Goal: Task Accomplishment & Management: Manage account settings

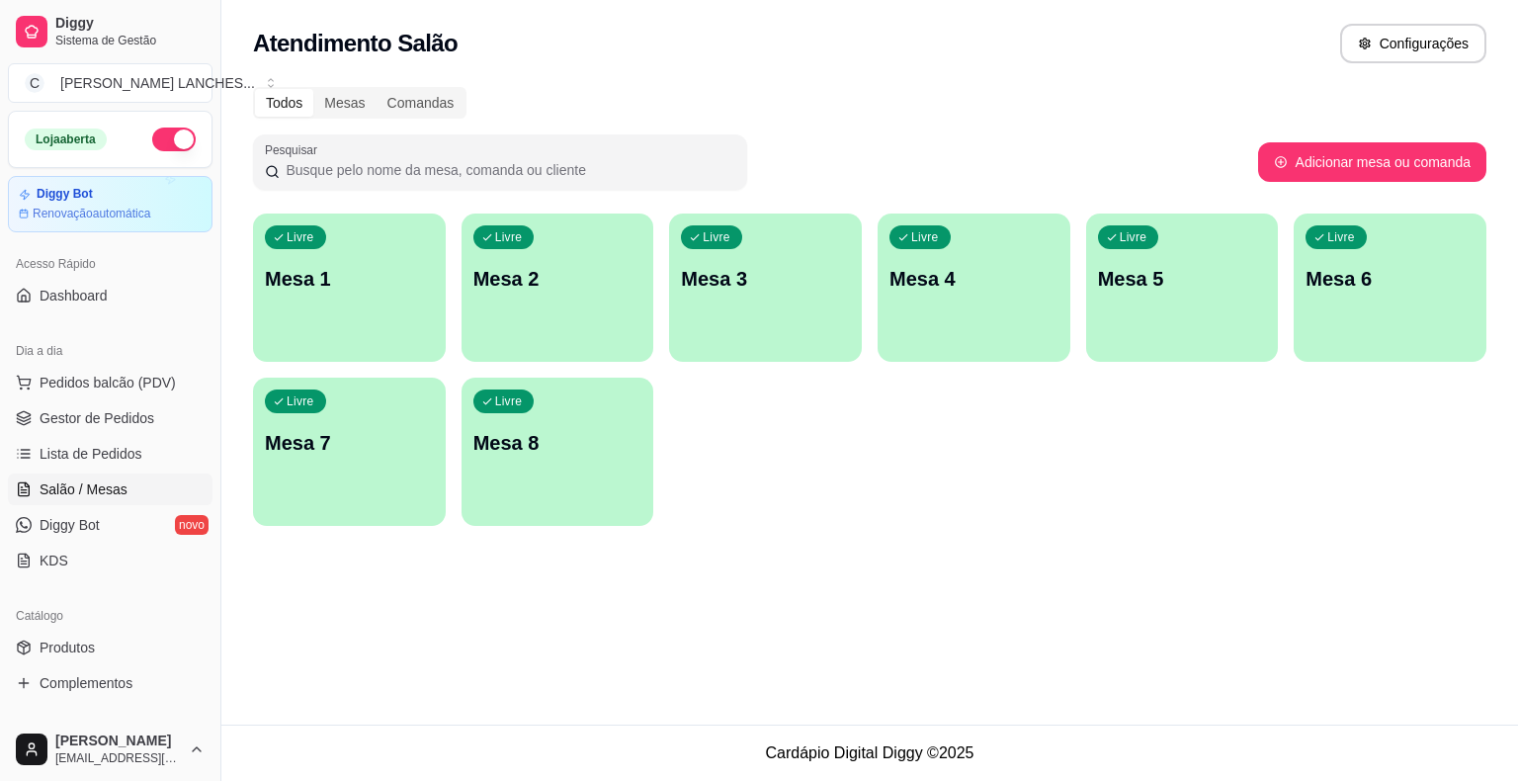
click at [523, 298] on div "Livre Mesa 2" at bounding box center [558, 275] width 193 height 125
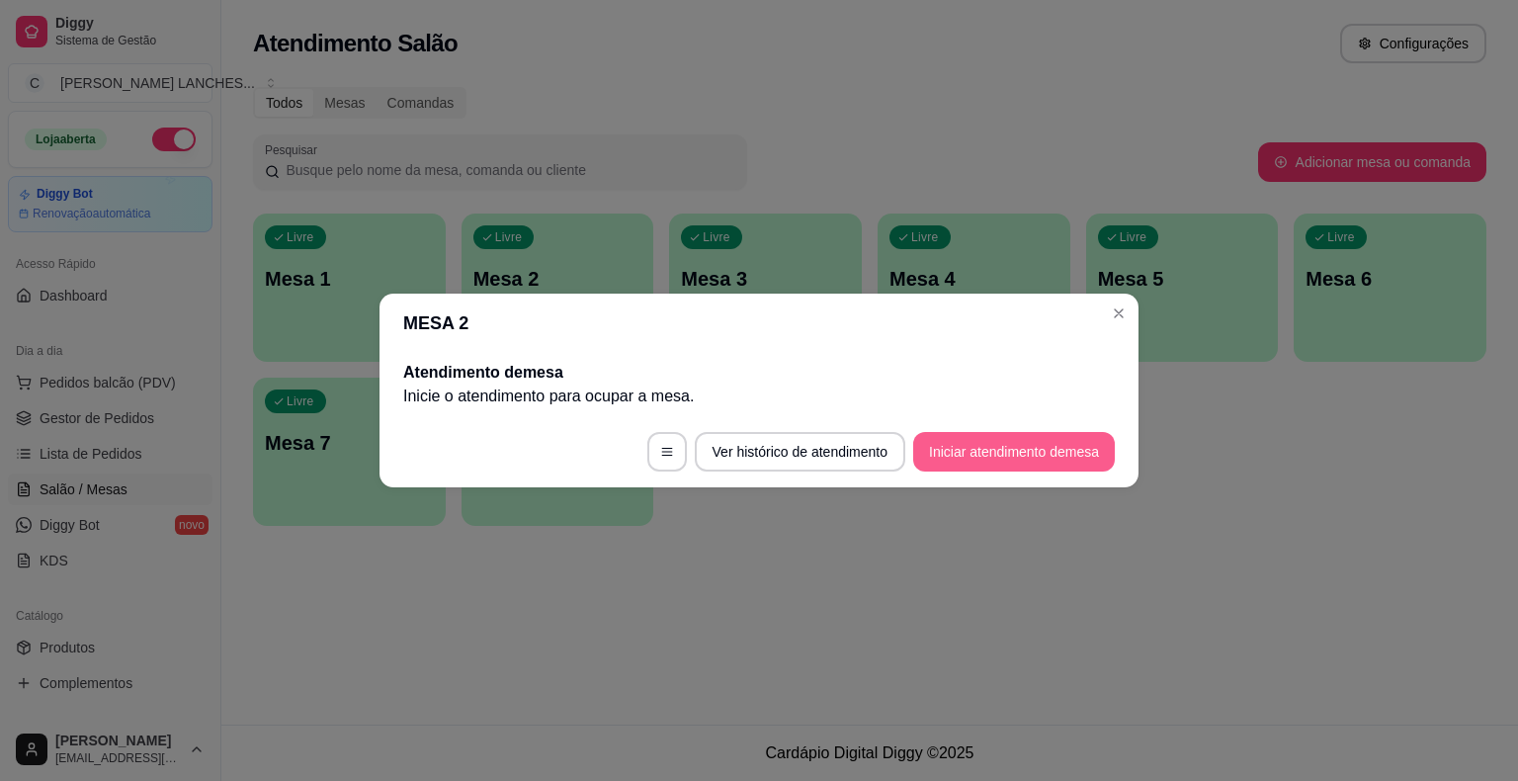
click at [1020, 449] on button "Iniciar atendimento de mesa" at bounding box center [1014, 452] width 202 height 40
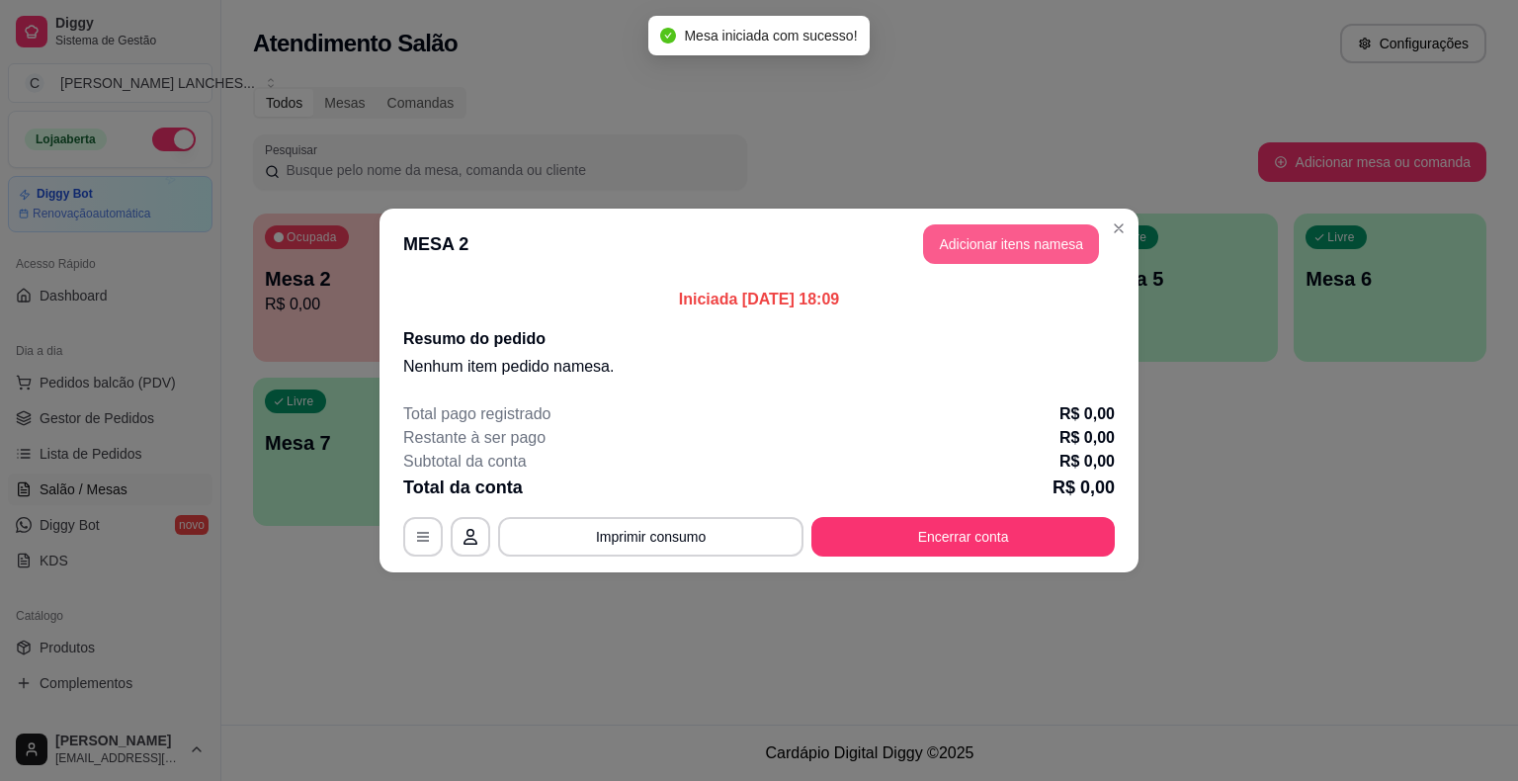
click at [1004, 244] on button "Adicionar itens na mesa" at bounding box center [1011, 244] width 176 height 40
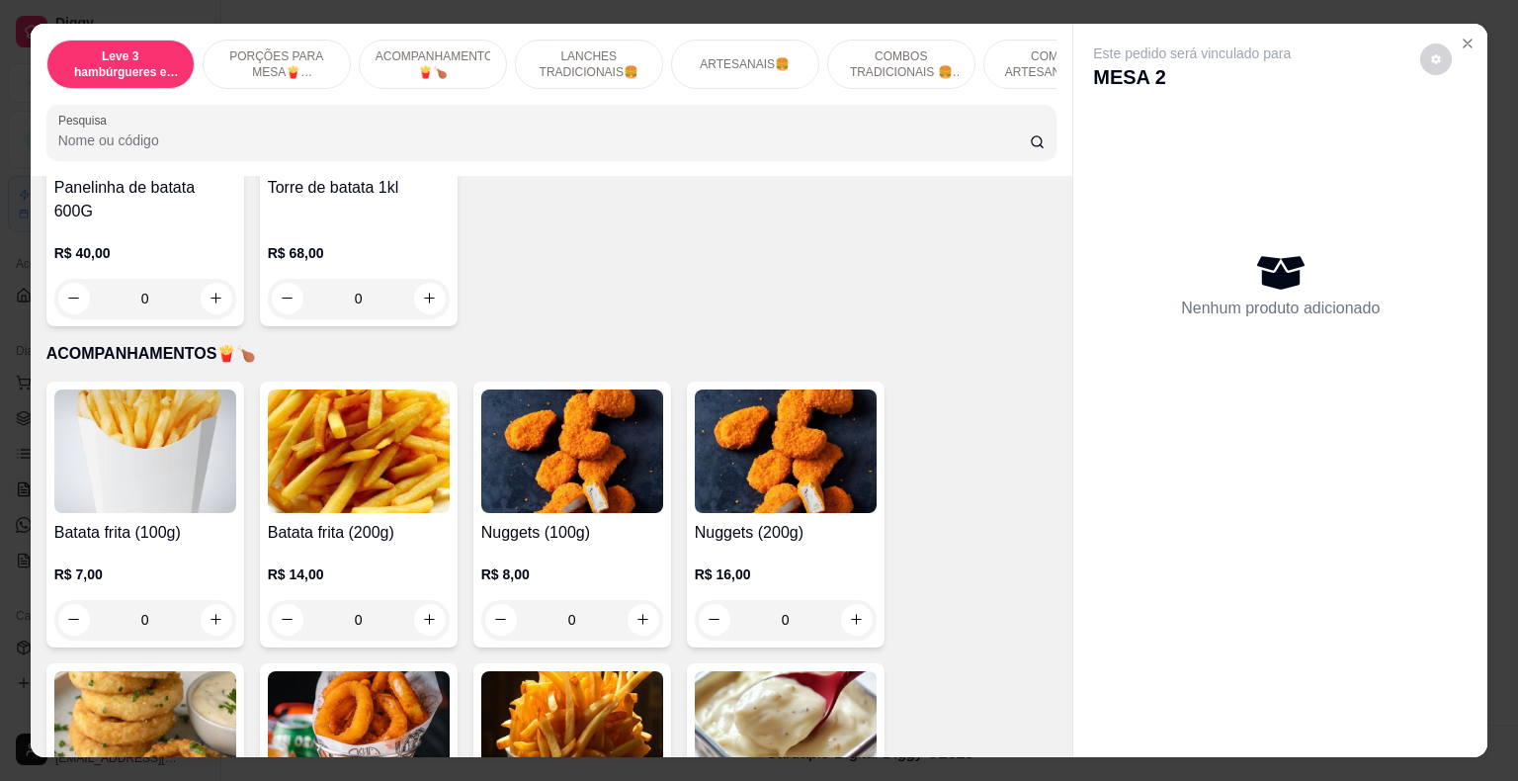
scroll to position [791, 0]
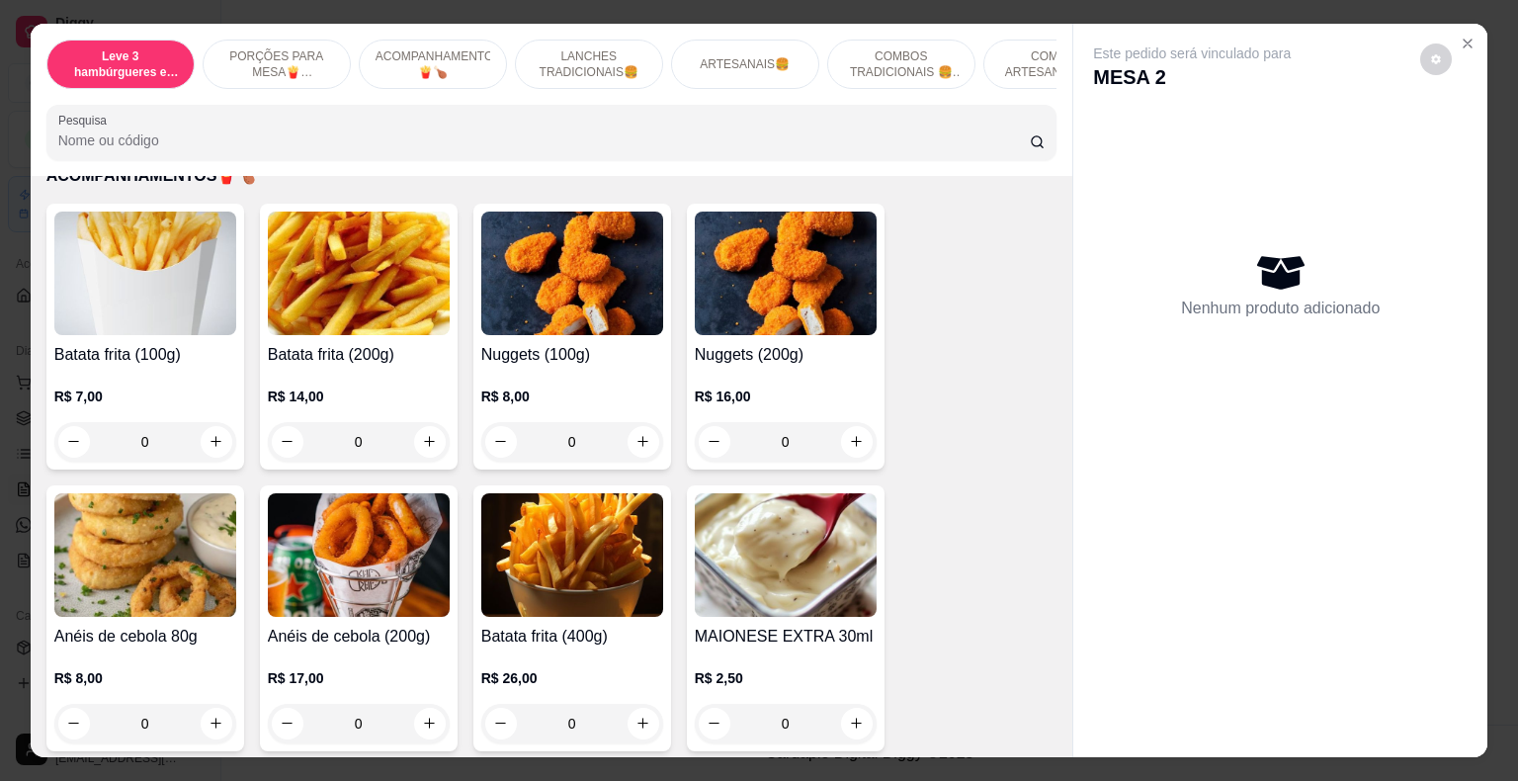
click at [425, 426] on div "0" at bounding box center [359, 442] width 182 height 40
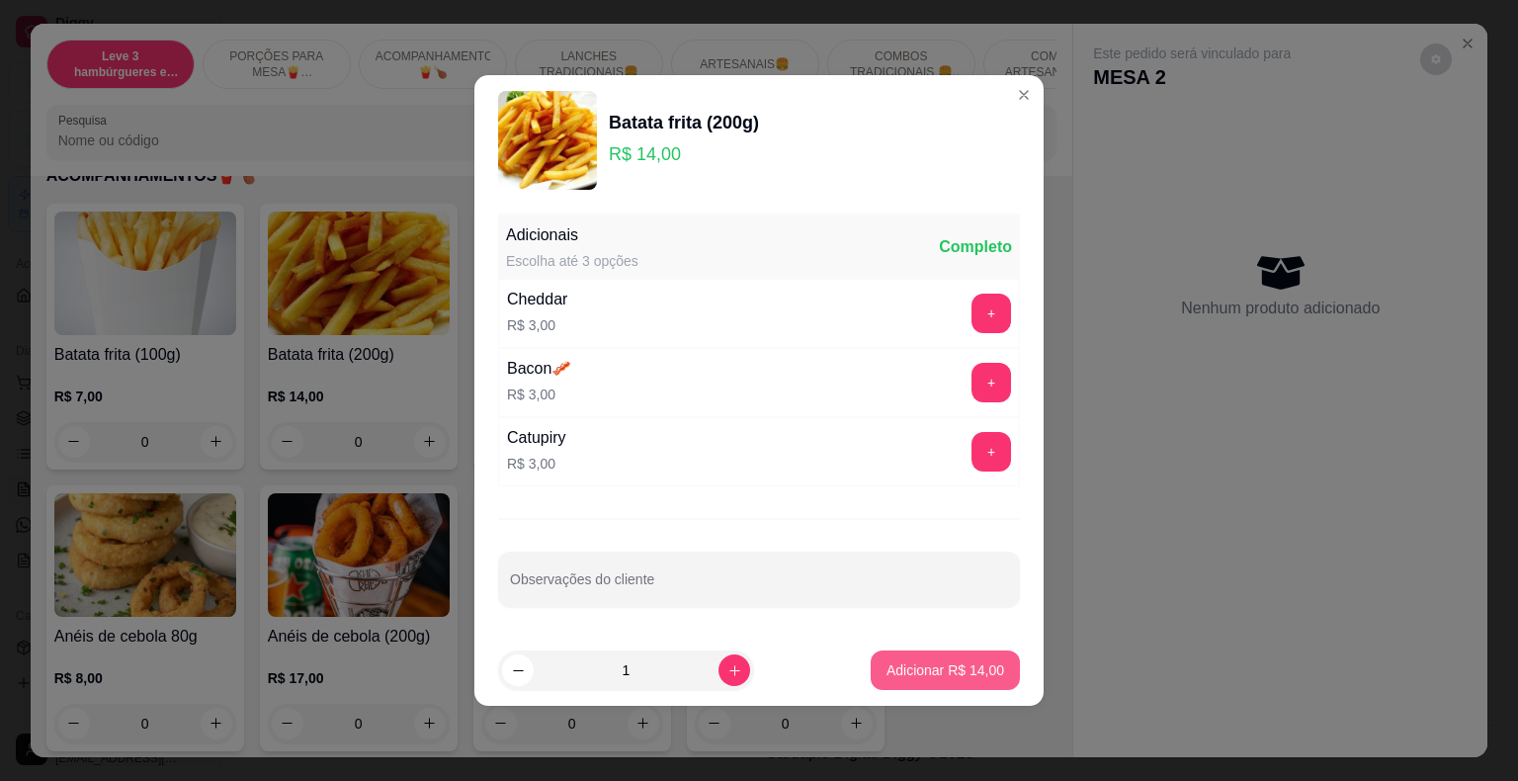
click at [949, 675] on p "Adicionar R$ 14,00" at bounding box center [946, 670] width 118 height 20
type input "1"
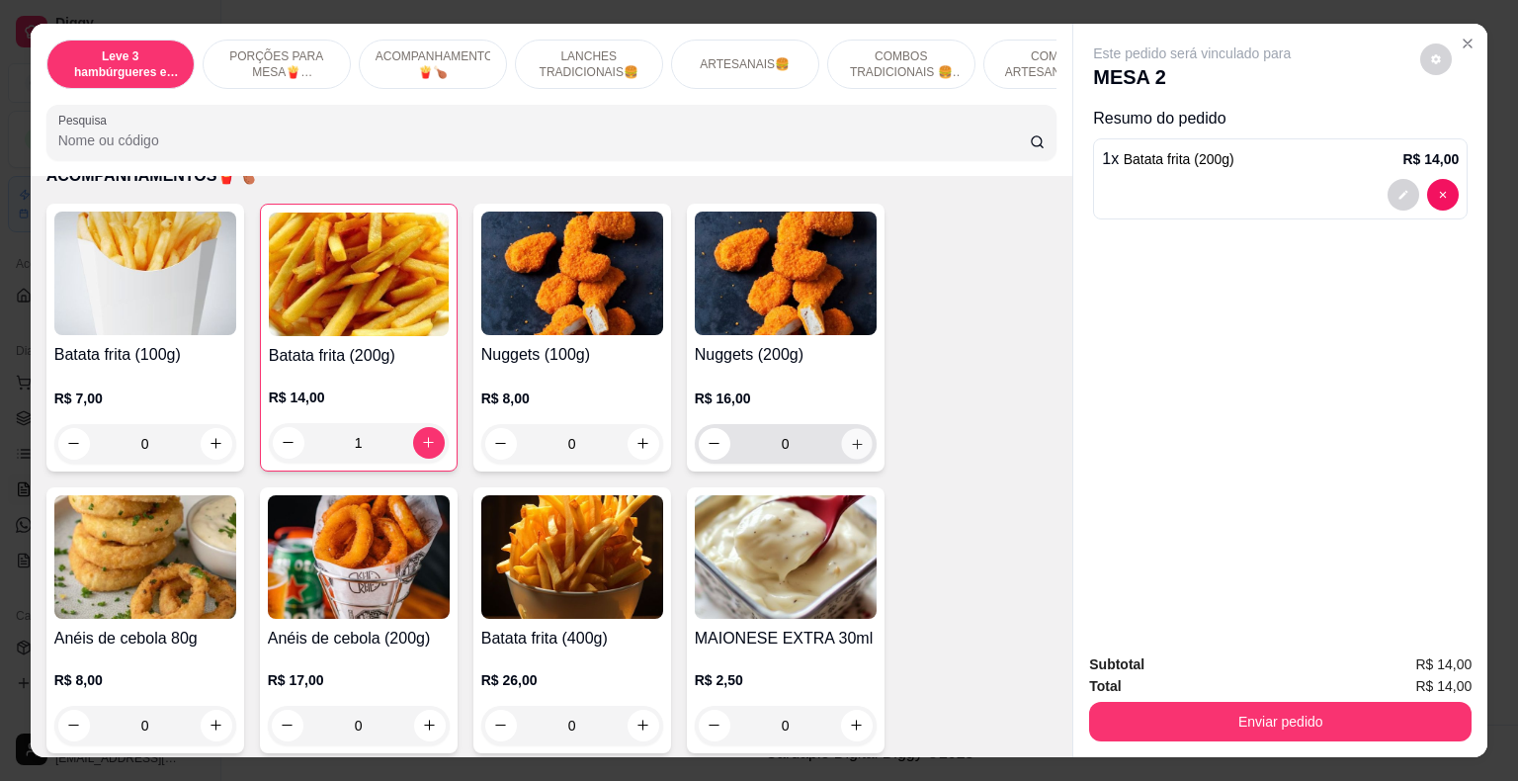
click at [852, 436] on icon "increase-product-quantity" at bounding box center [856, 443] width 15 height 15
type input "1"
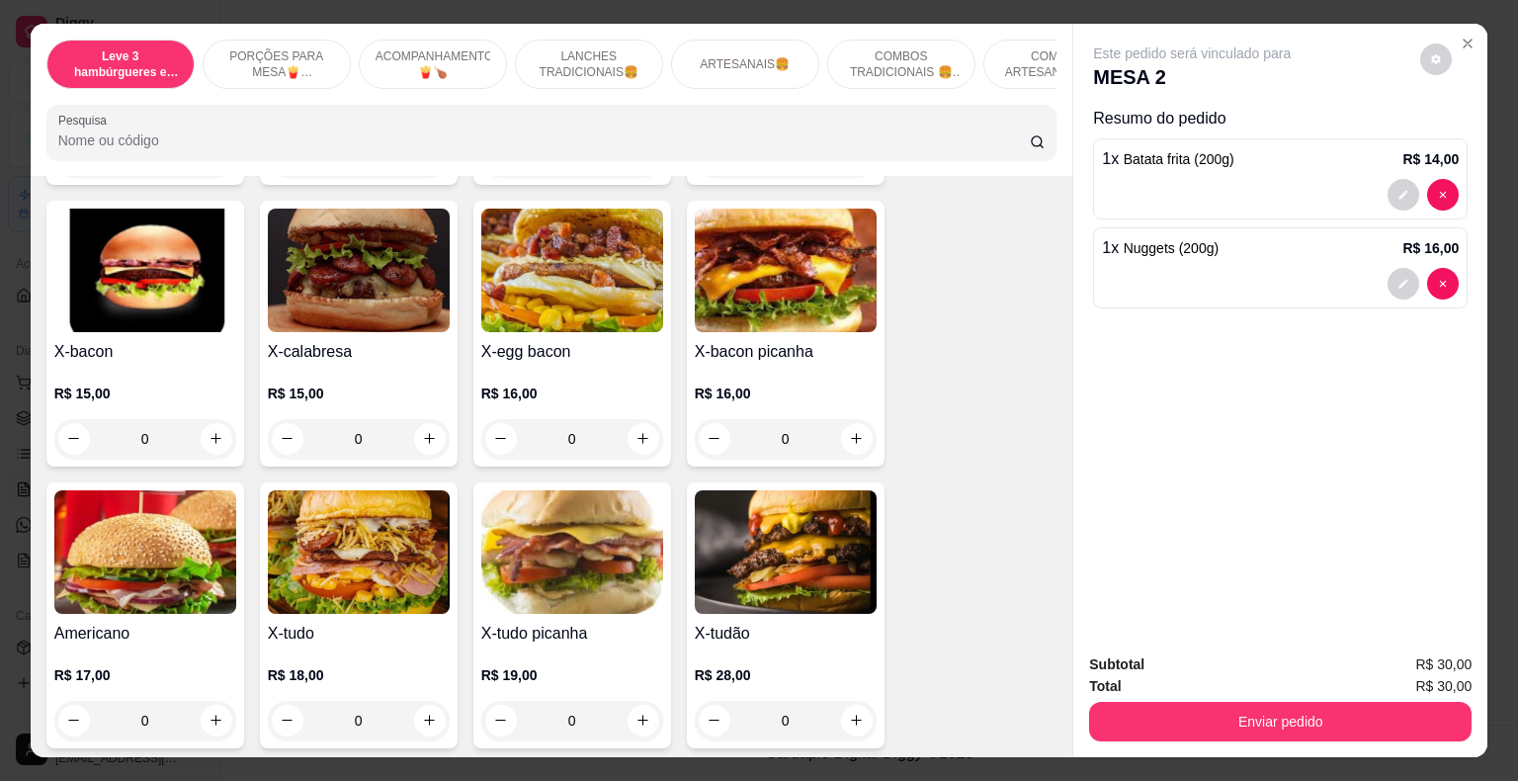
scroll to position [1878, 0]
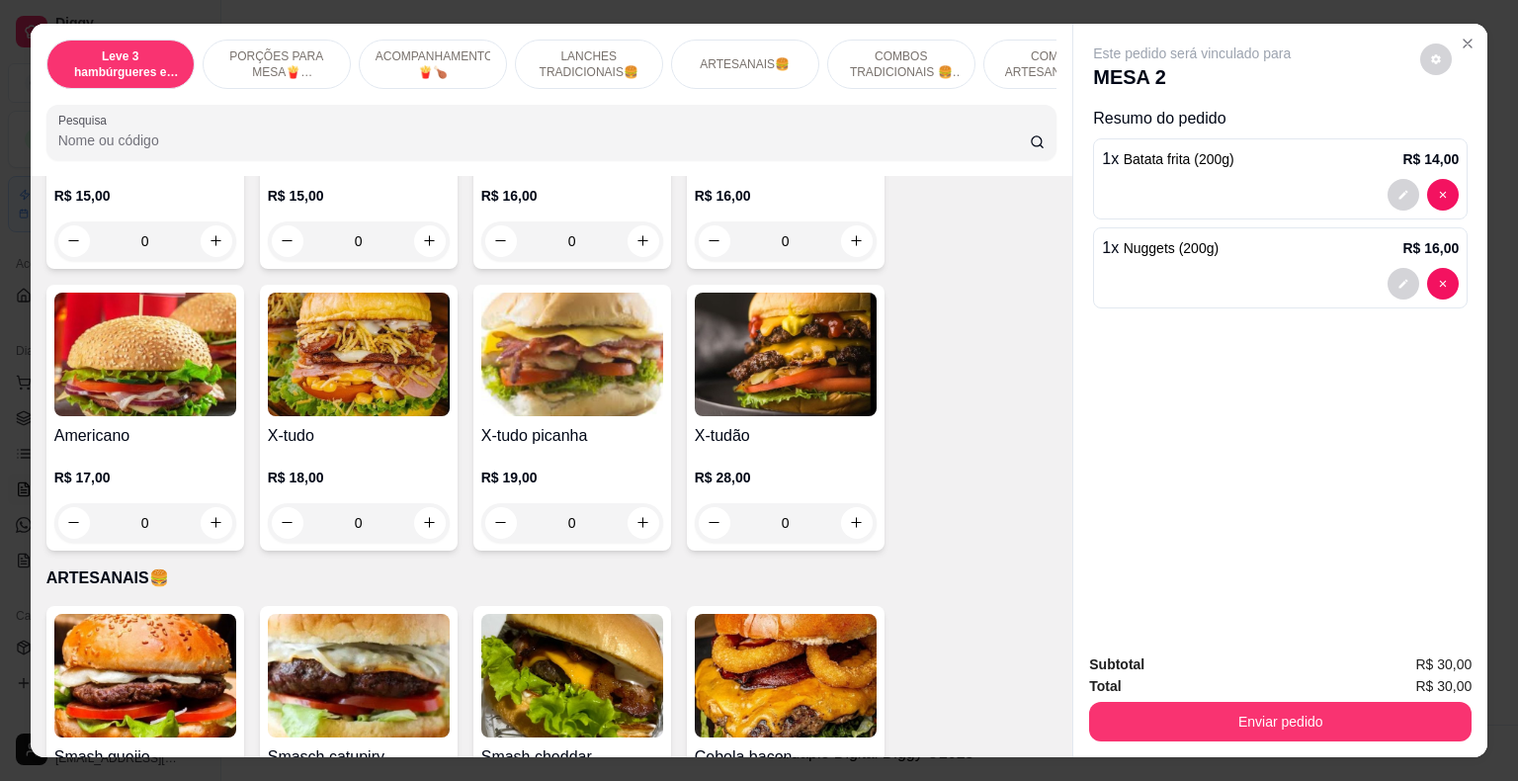
click at [850, 503] on div "0" at bounding box center [786, 523] width 182 height 40
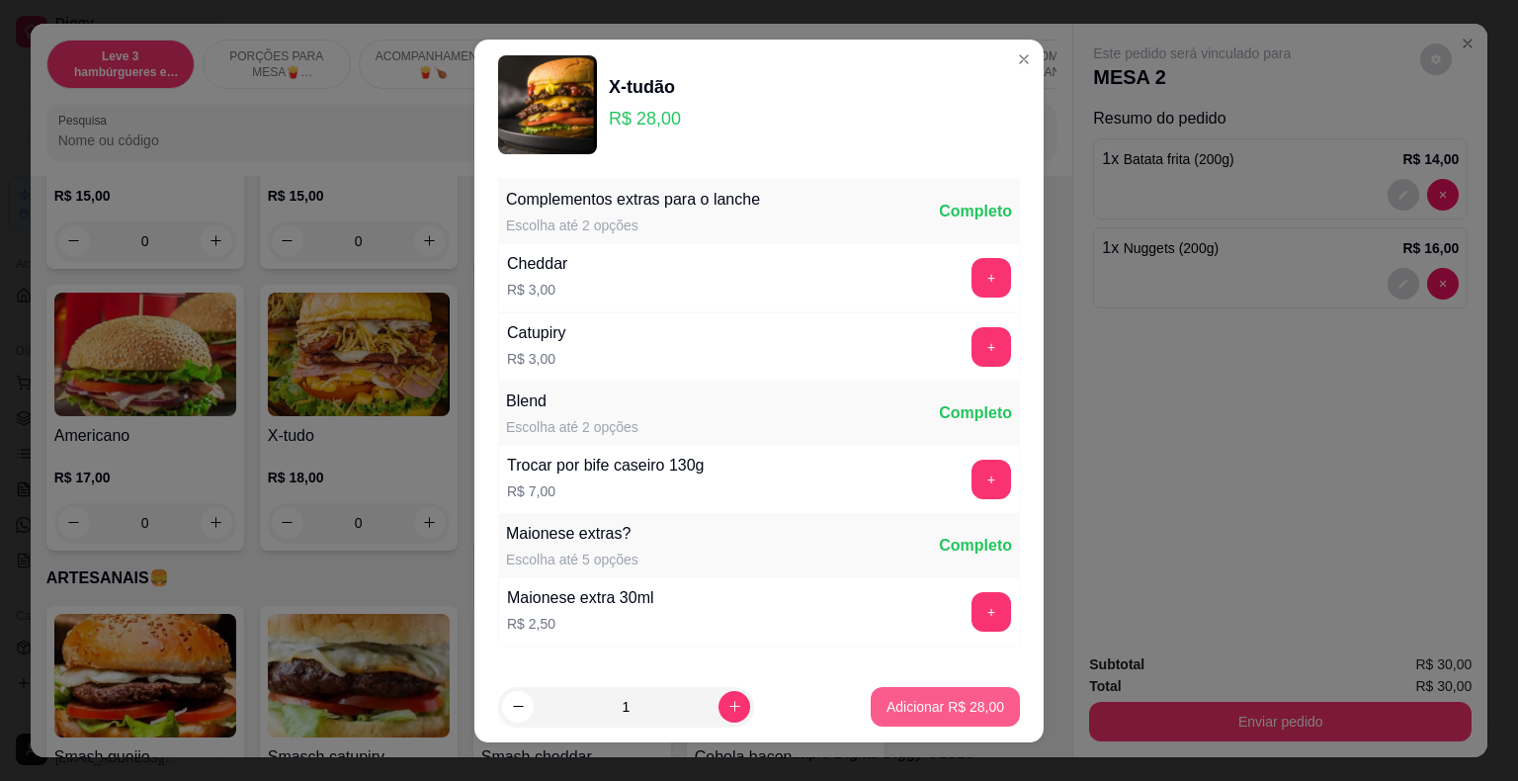
click at [932, 710] on p "Adicionar R$ 28,00" at bounding box center [946, 707] width 118 height 20
type input "1"
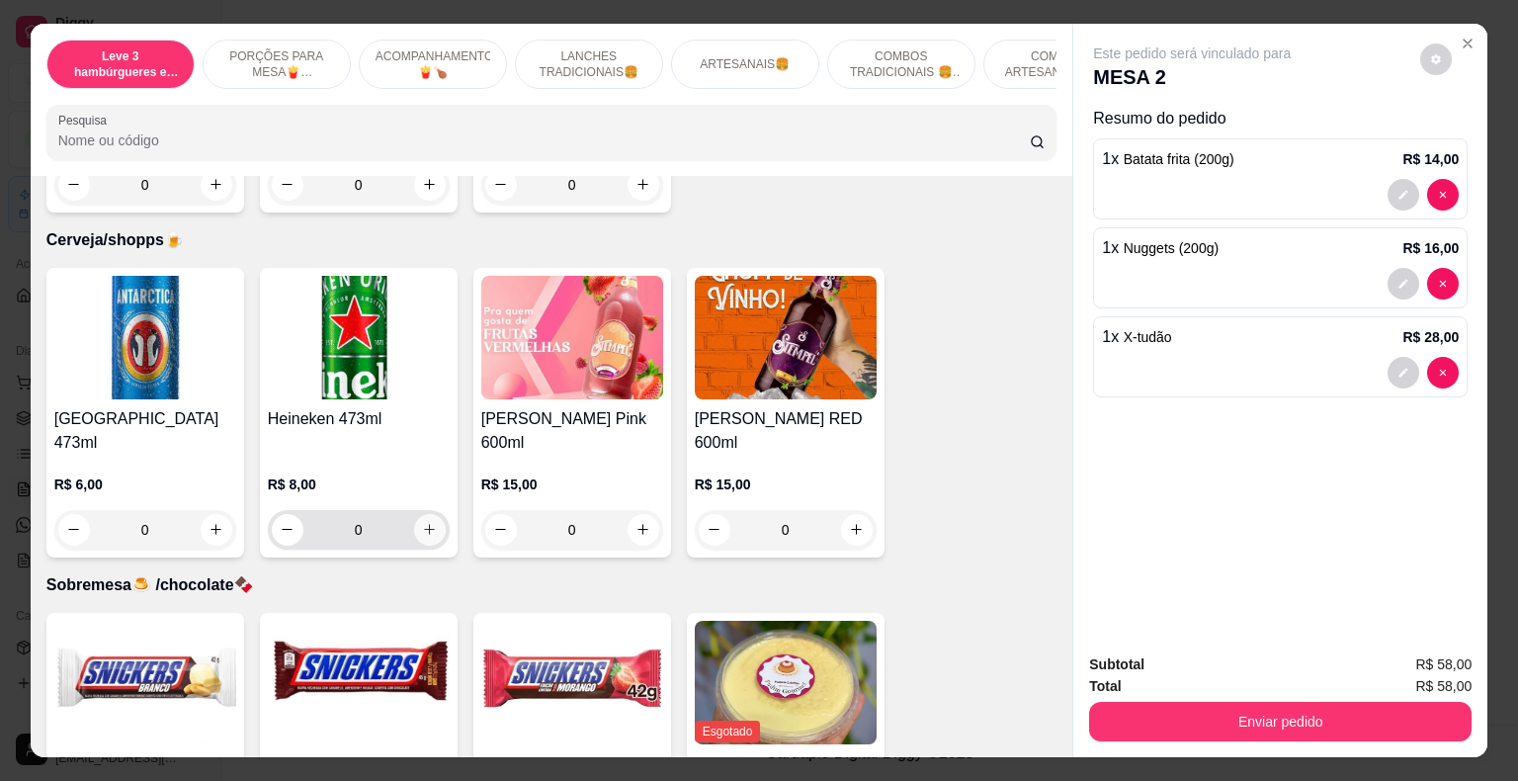
scroll to position [5501, 0]
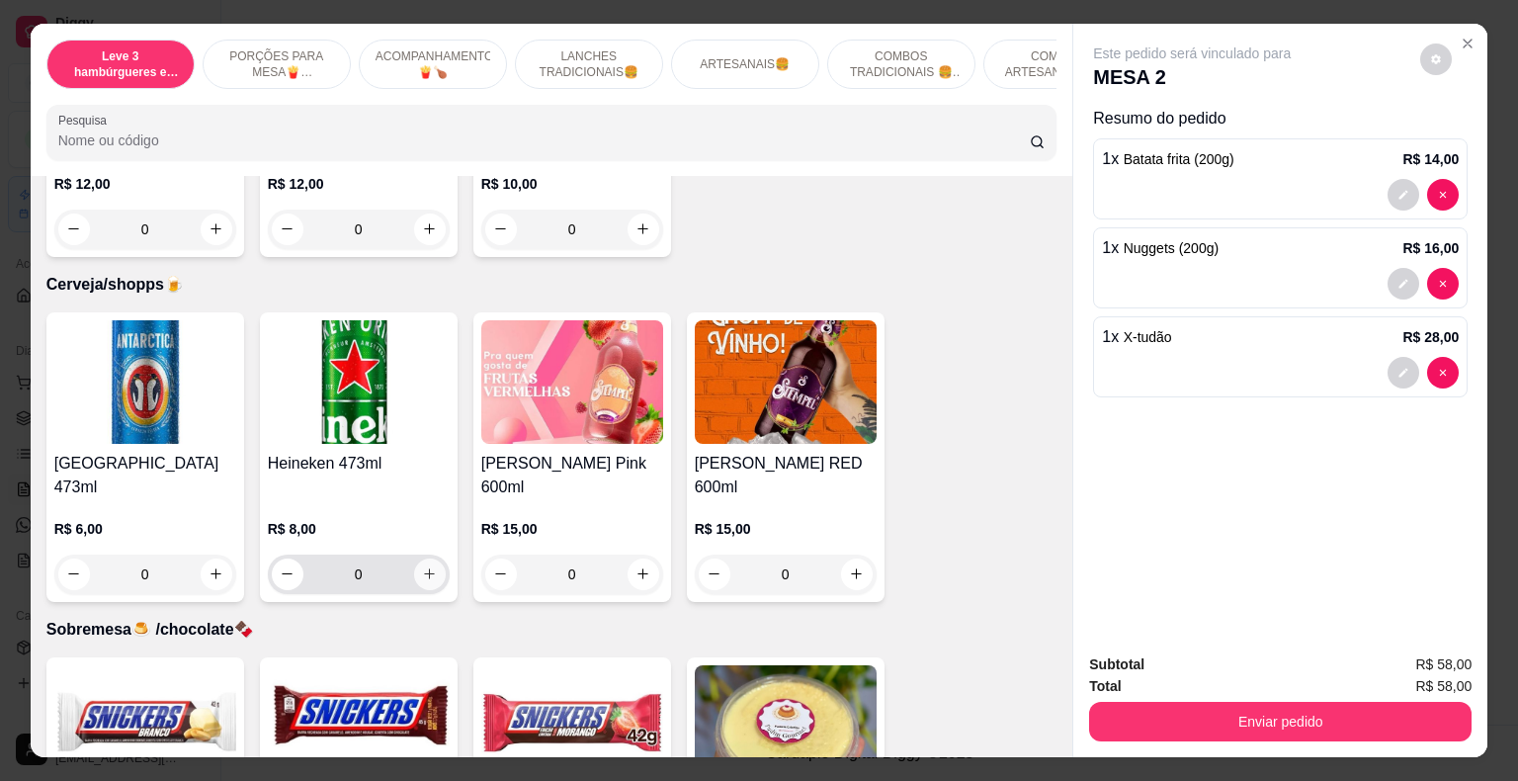
click at [422, 566] on icon "increase-product-quantity" at bounding box center [429, 573] width 15 height 15
type input "1"
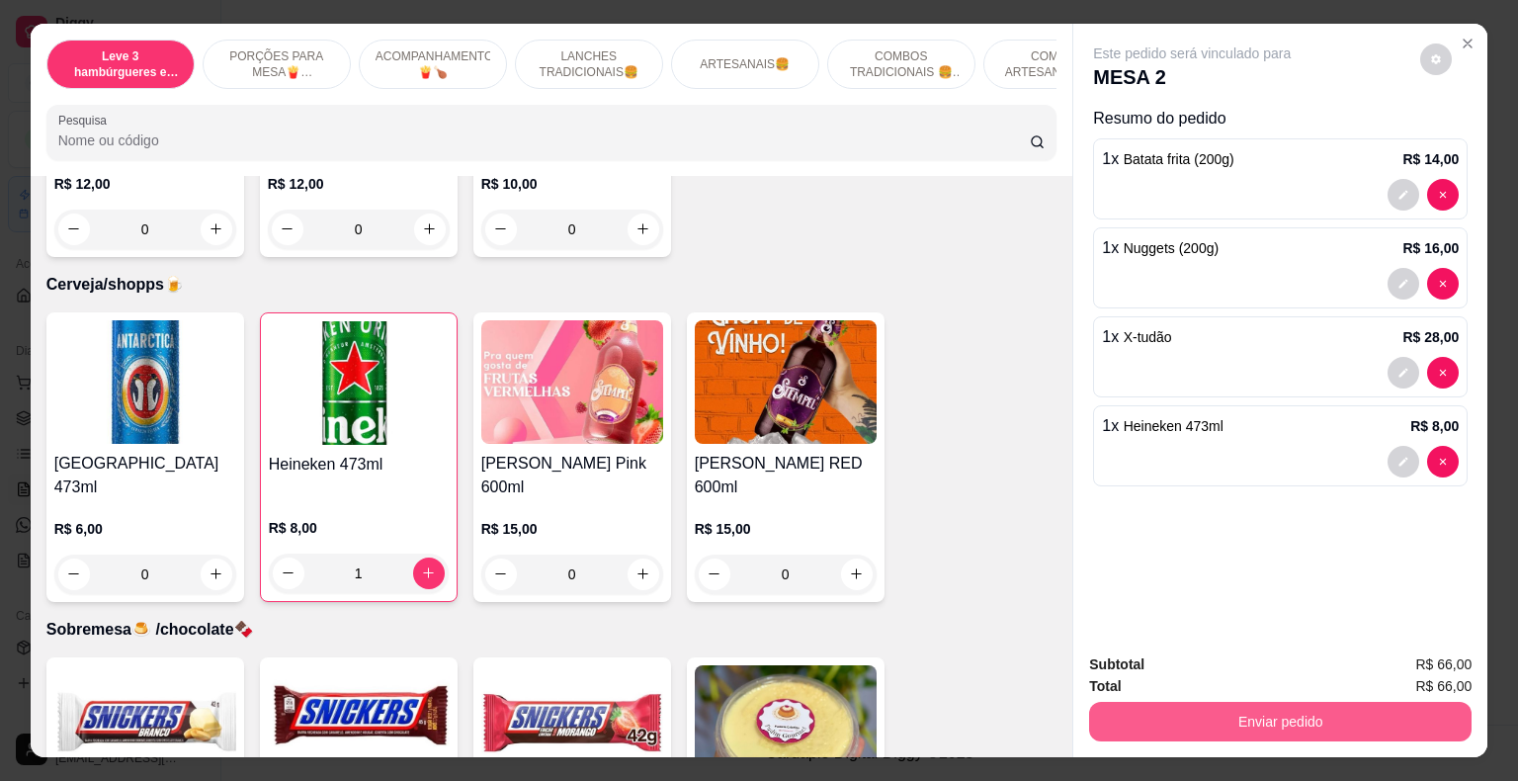
click at [1119, 712] on button "Enviar pedido" at bounding box center [1280, 722] width 382 height 40
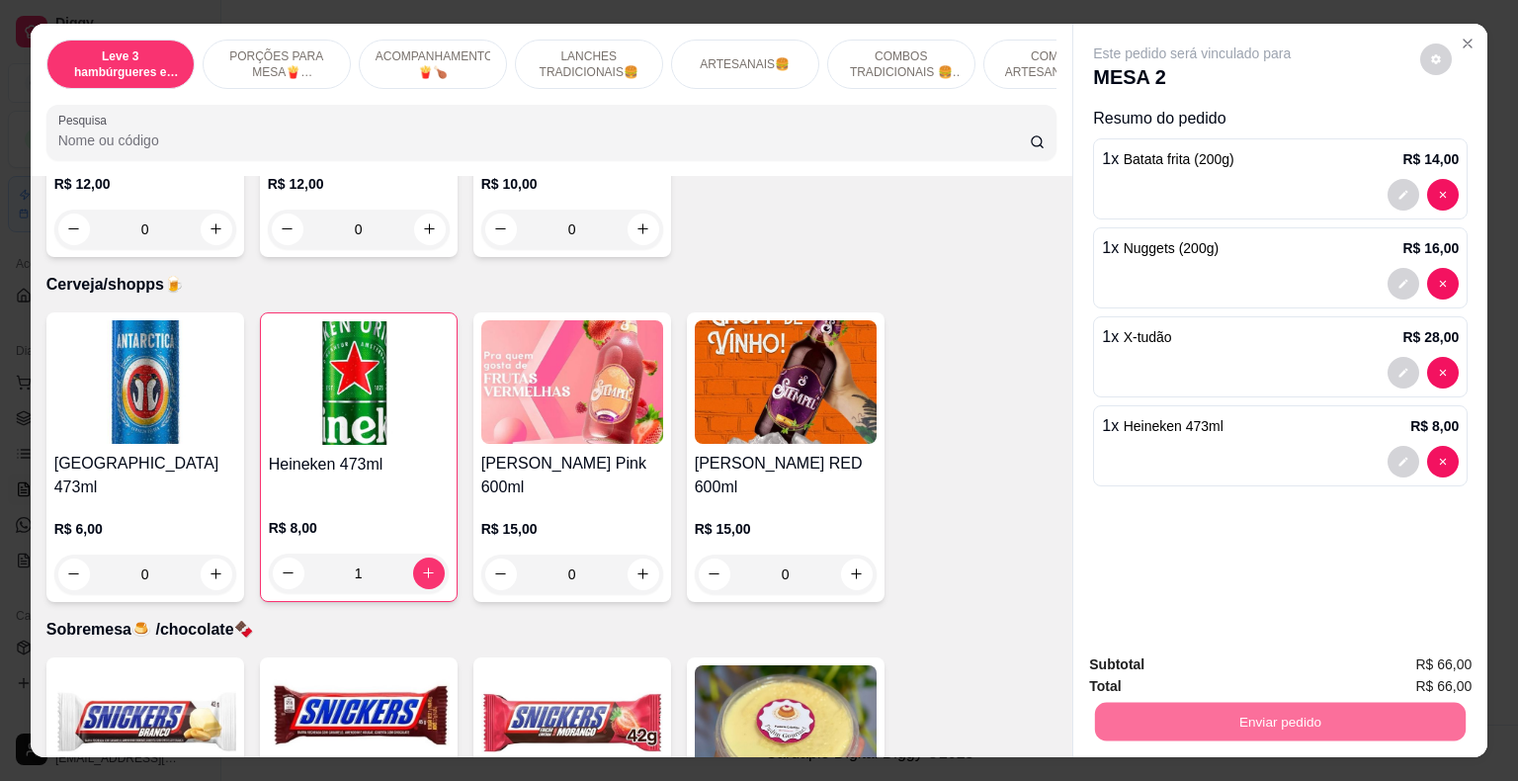
click at [1165, 664] on button "Não registrar e enviar pedido" at bounding box center [1215, 665] width 200 height 37
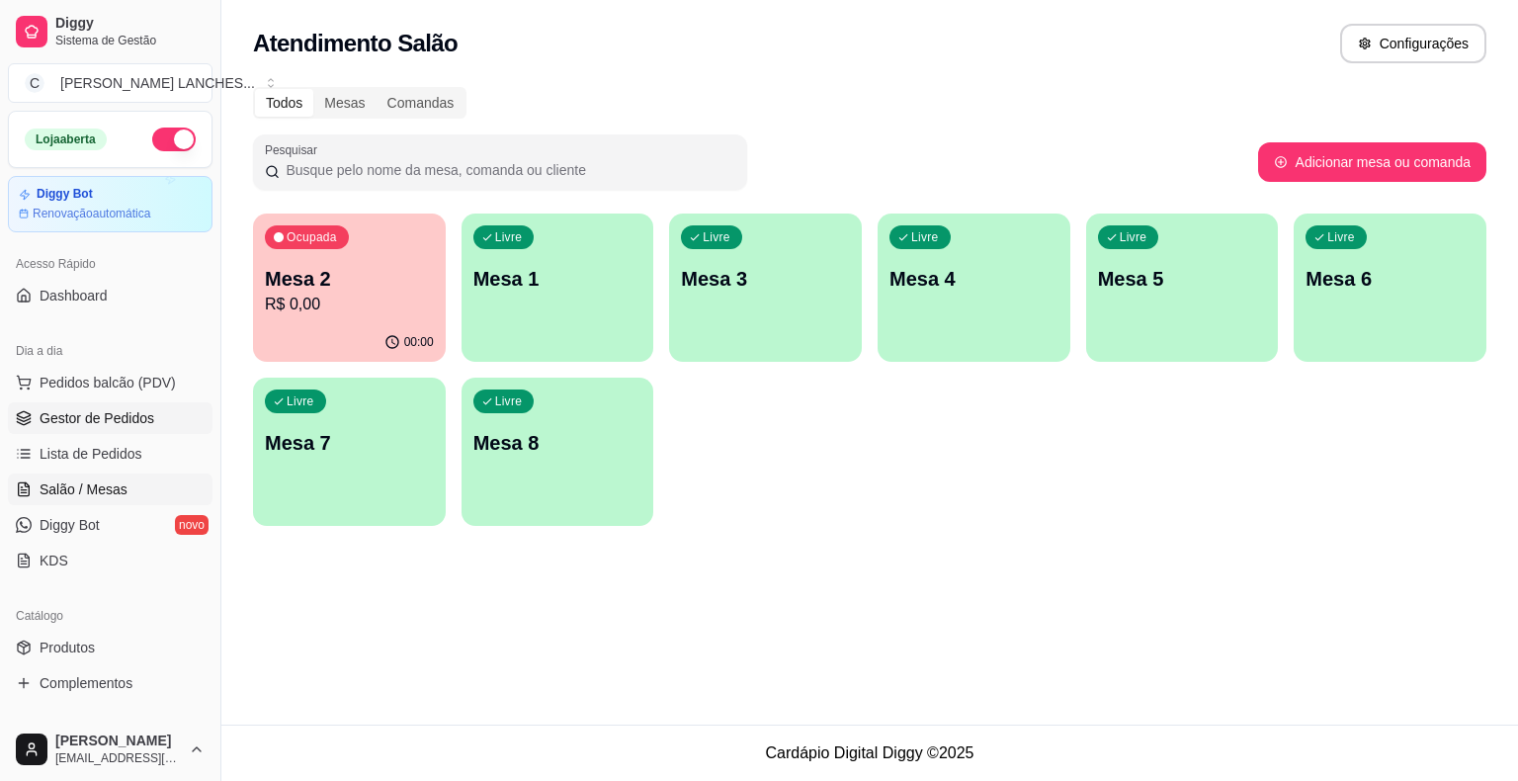
click at [137, 413] on span "Gestor de Pedidos" at bounding box center [97, 418] width 115 height 20
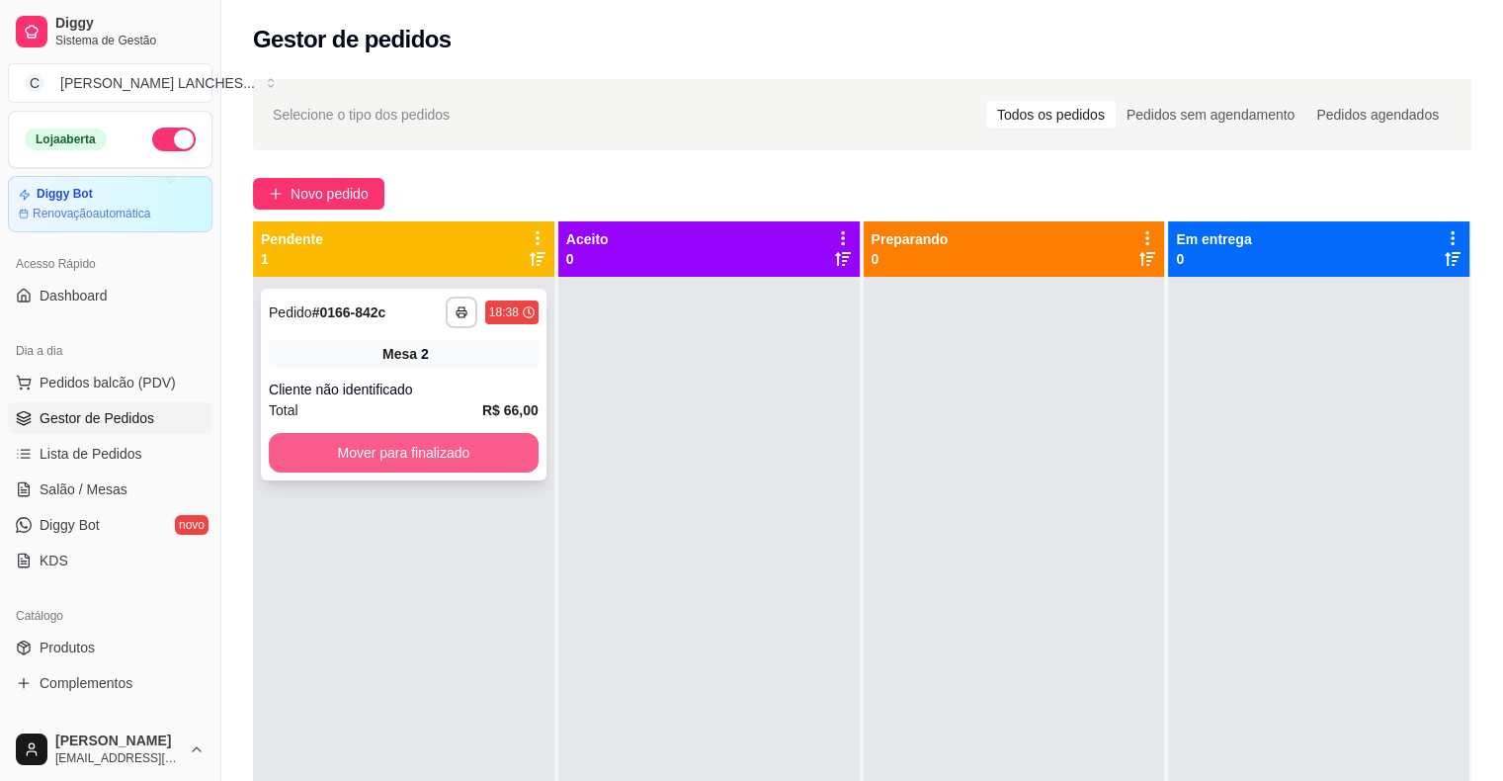
click at [439, 453] on button "Mover para finalizado" at bounding box center [404, 453] width 270 height 40
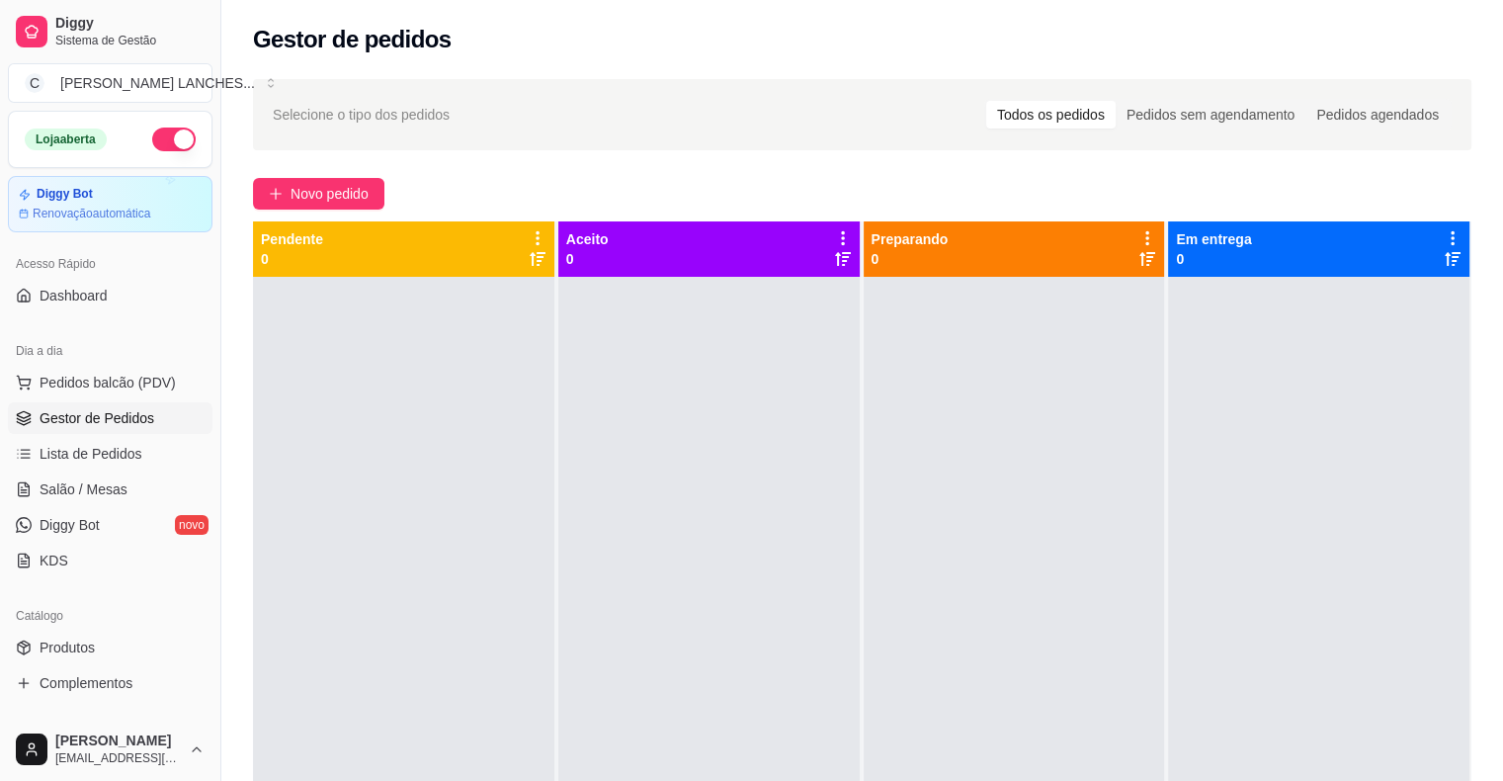
click at [503, 461] on div at bounding box center [403, 667] width 301 height 781
click at [506, 461] on div at bounding box center [403, 667] width 301 height 781
click at [523, 464] on div at bounding box center [403, 667] width 301 height 781
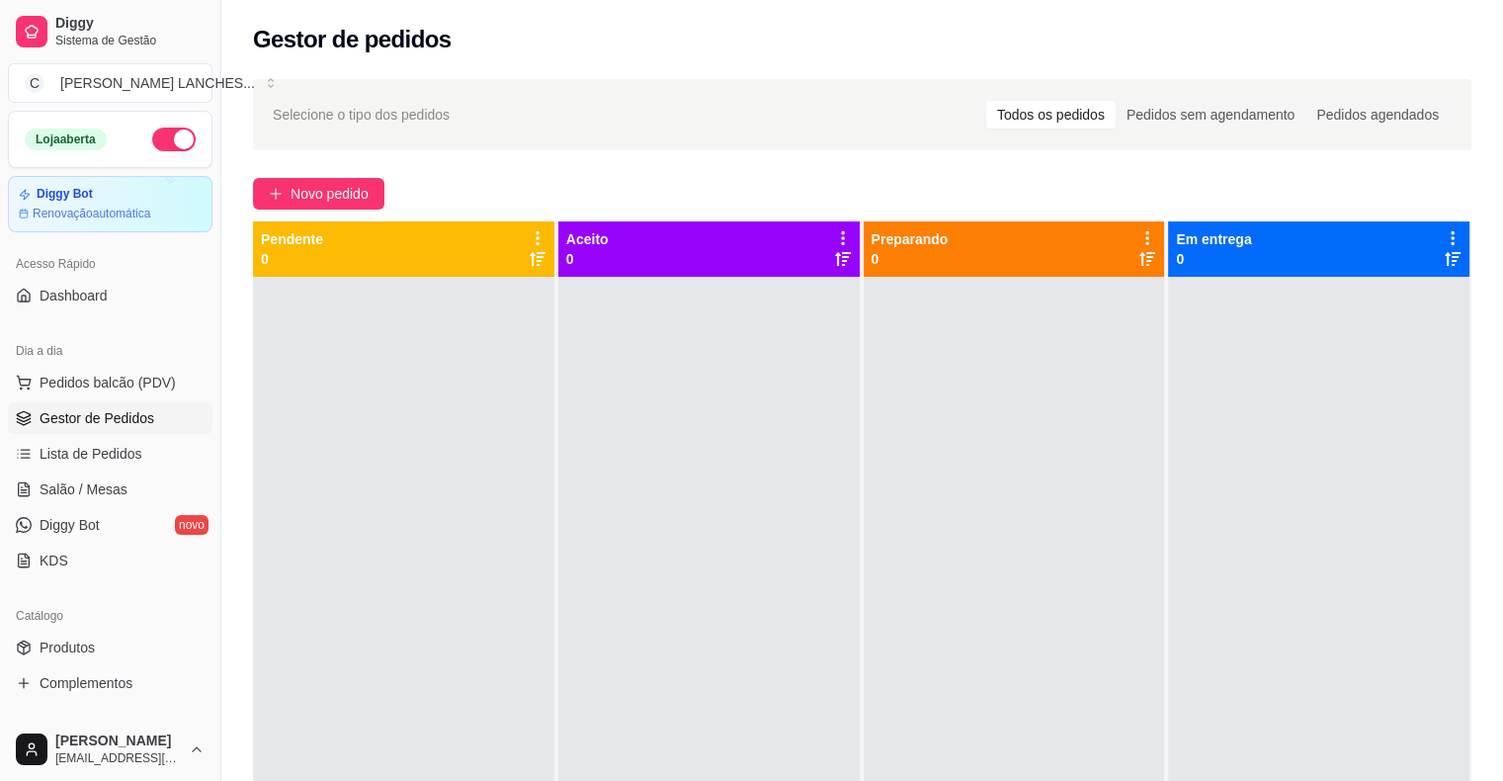
click at [523, 464] on div at bounding box center [403, 667] width 301 height 781
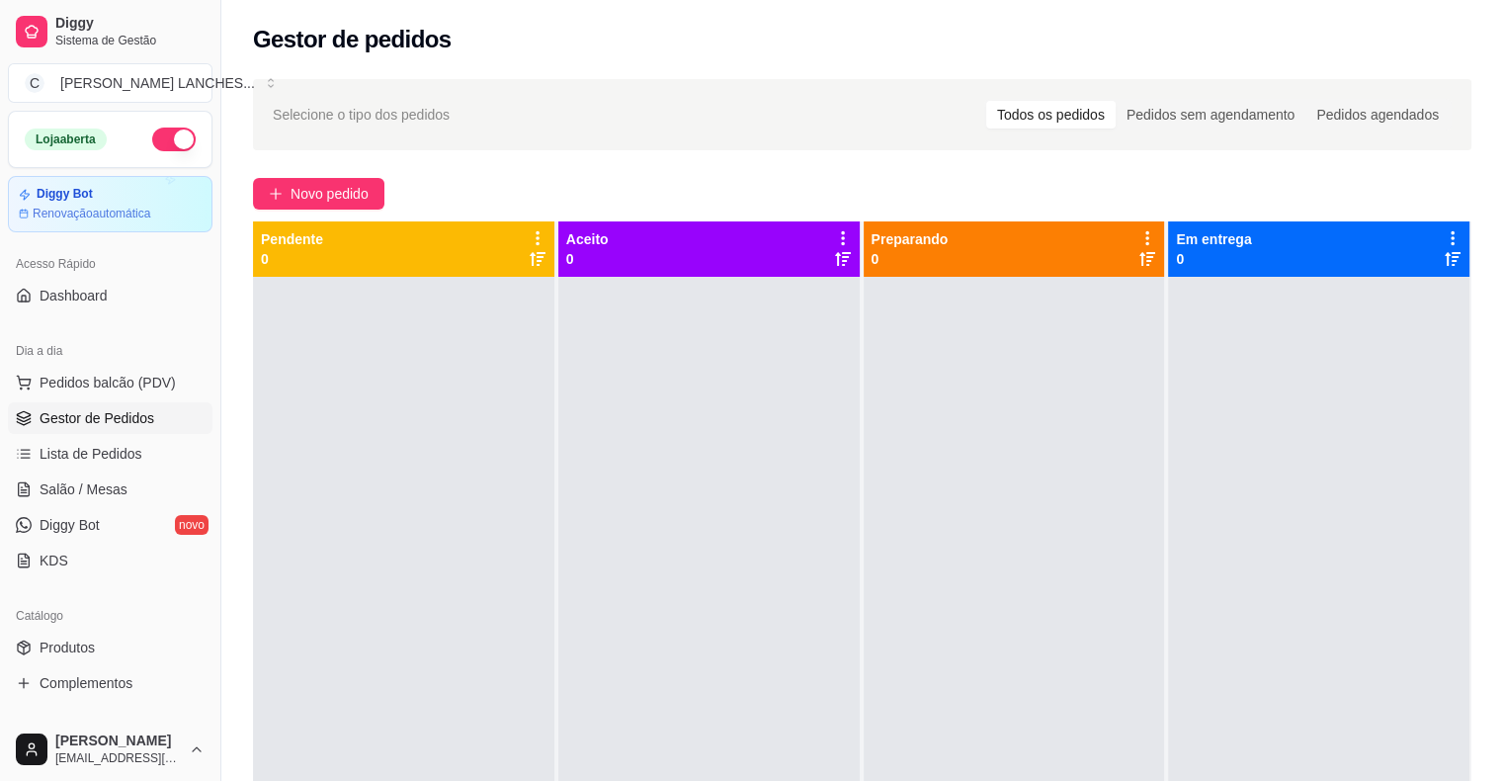
click at [523, 464] on div at bounding box center [403, 667] width 301 height 781
drag, startPoint x: 523, startPoint y: 464, endPoint x: 509, endPoint y: 466, distance: 14.0
click at [509, 466] on div at bounding box center [403, 667] width 301 height 781
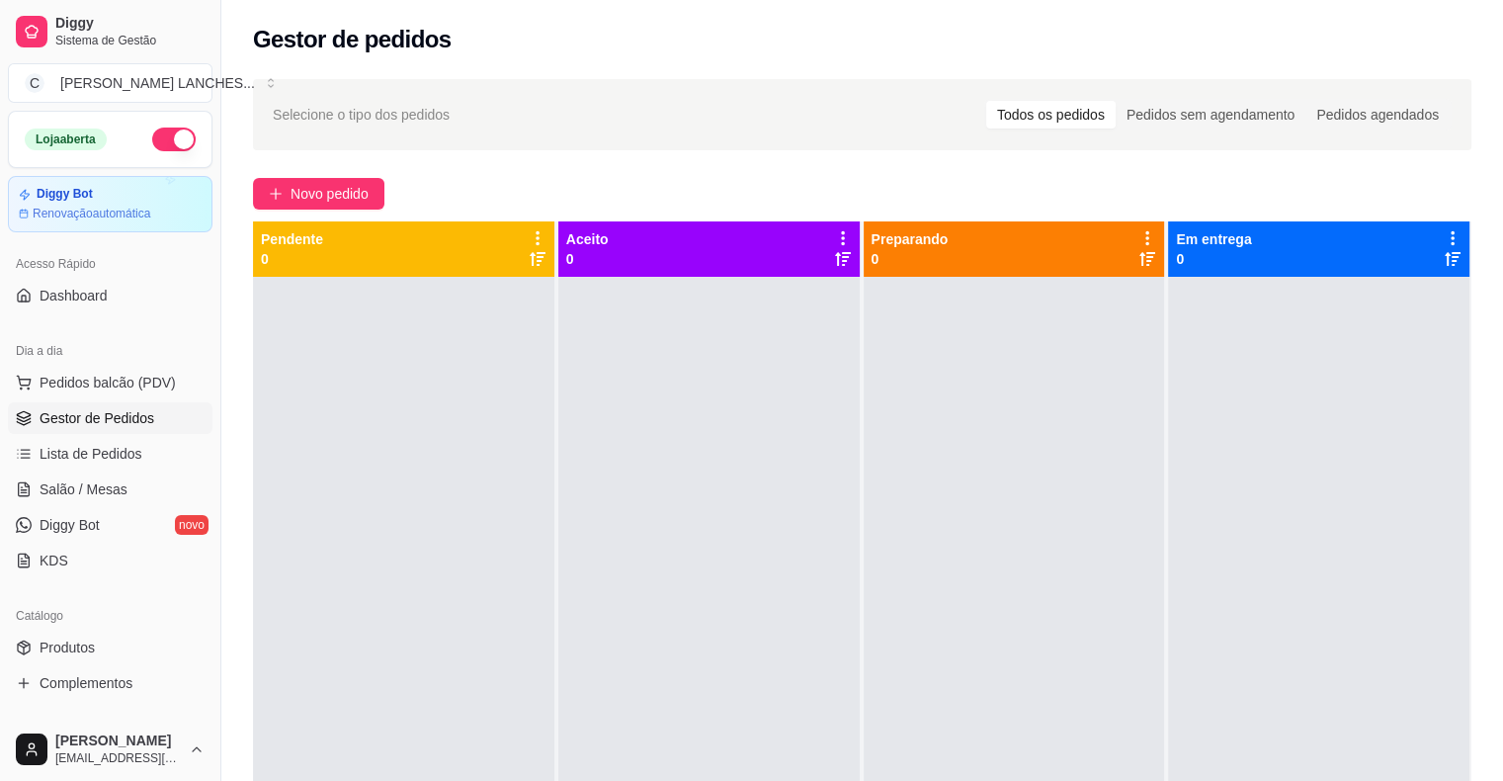
click at [509, 466] on div at bounding box center [403, 667] width 301 height 781
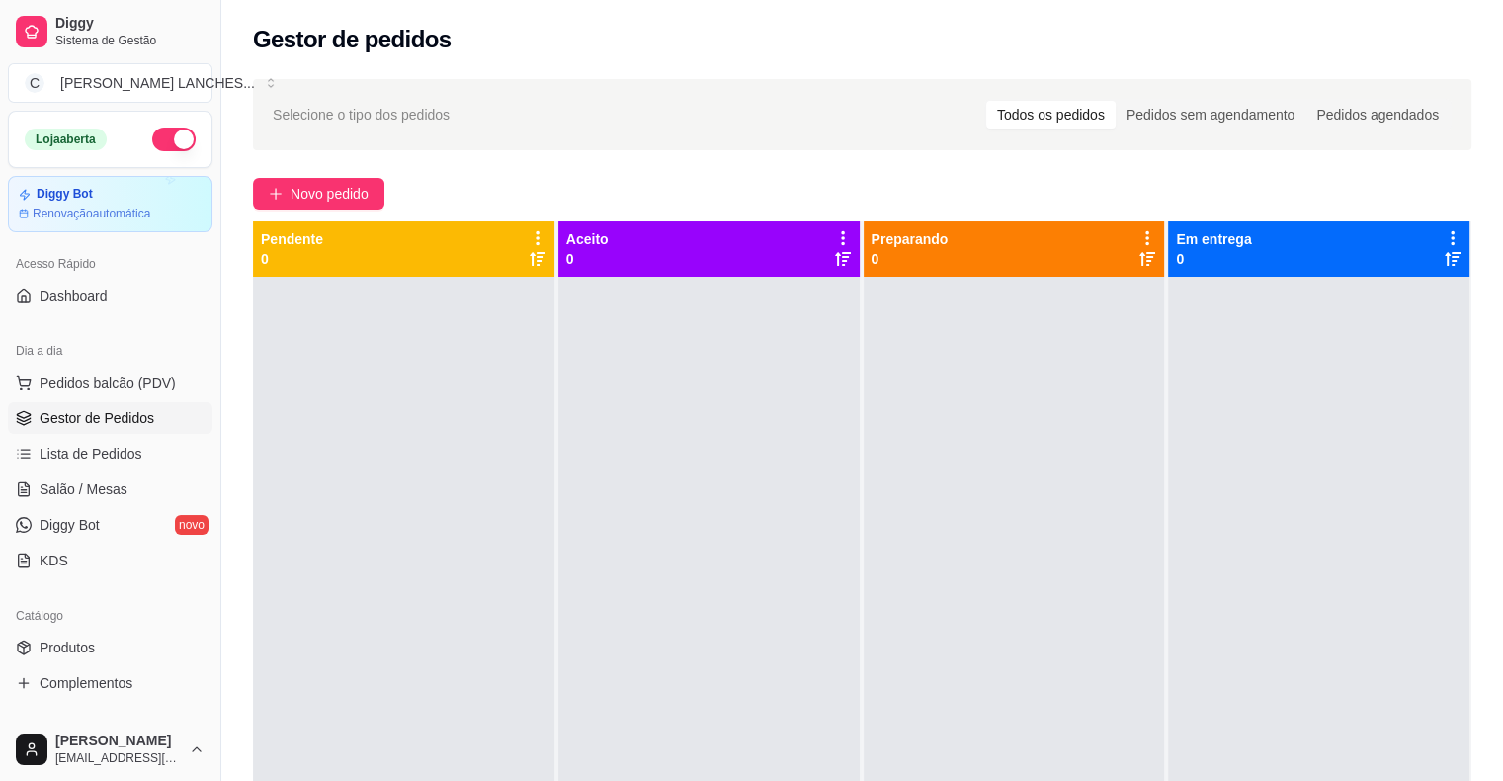
click at [509, 466] on div at bounding box center [403, 667] width 301 height 781
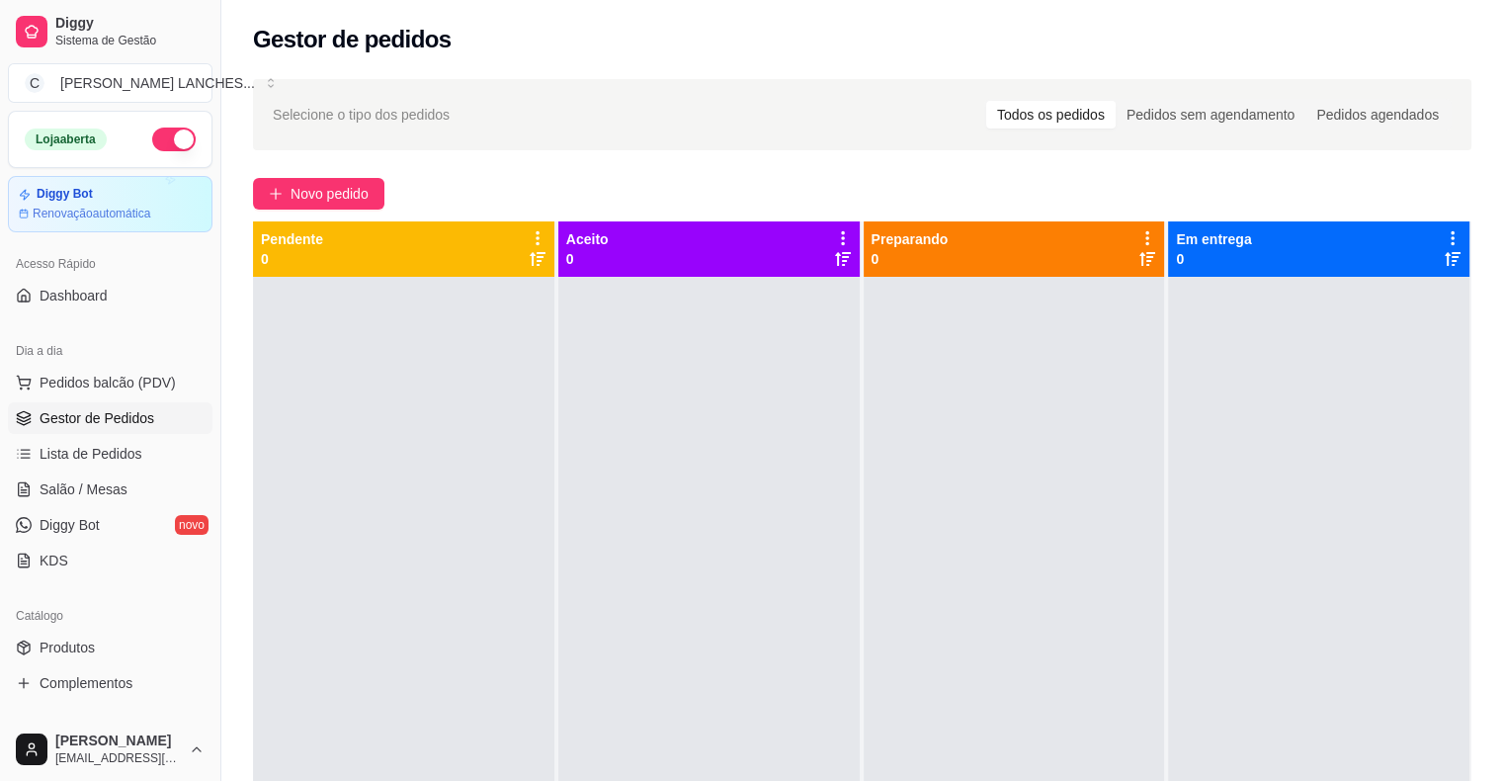
click at [509, 466] on div at bounding box center [403, 667] width 301 height 781
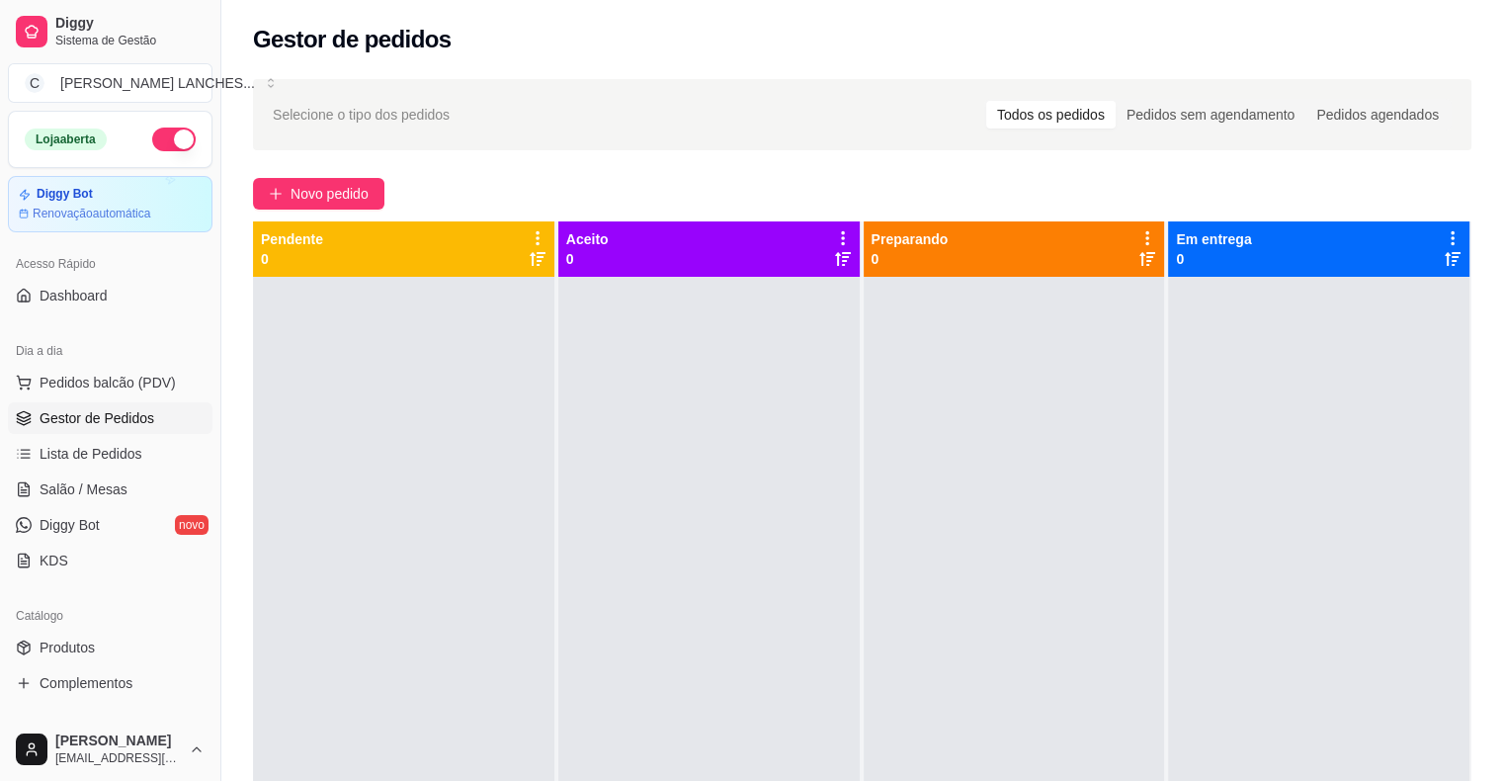
click at [509, 466] on div at bounding box center [403, 667] width 301 height 781
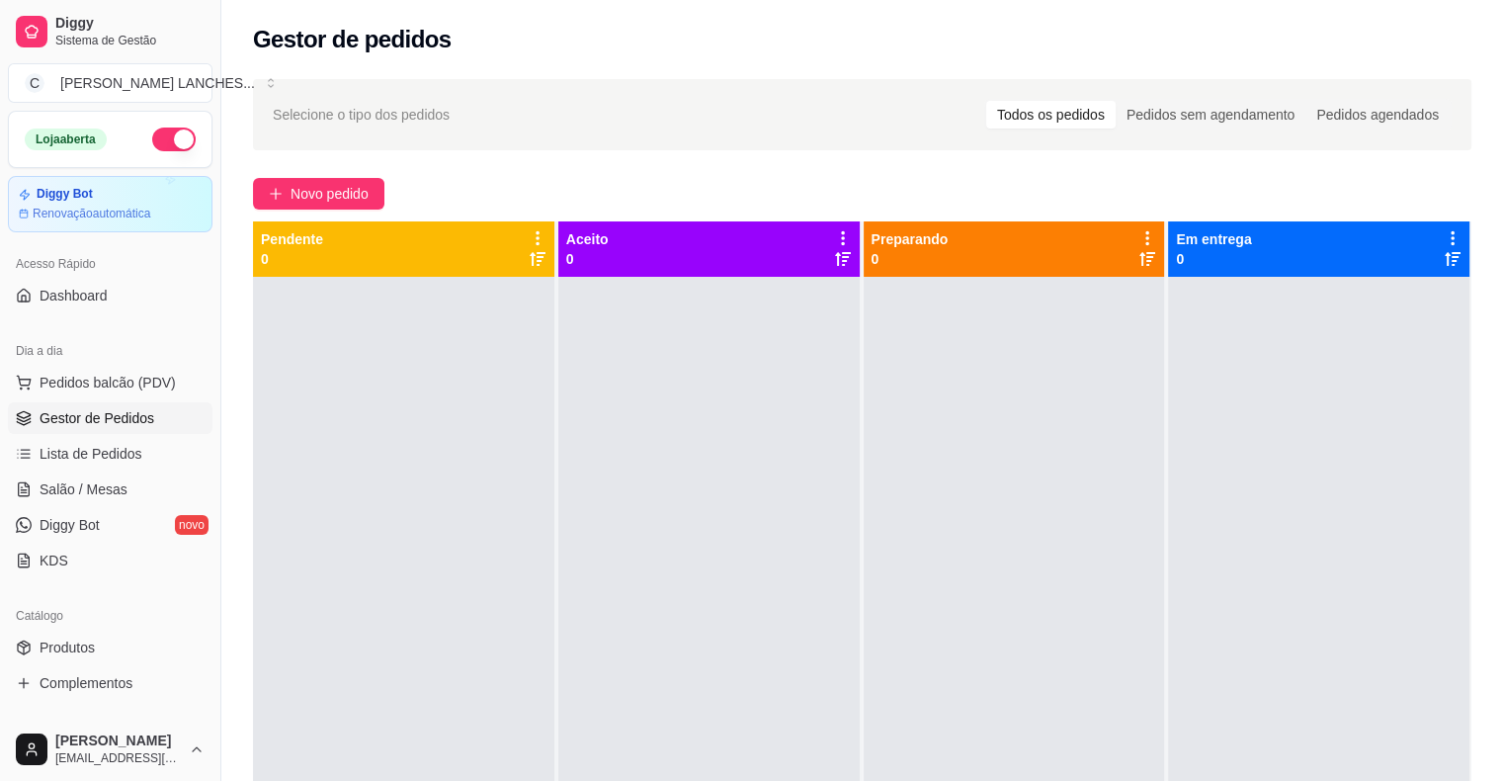
click at [509, 466] on div at bounding box center [403, 667] width 301 height 781
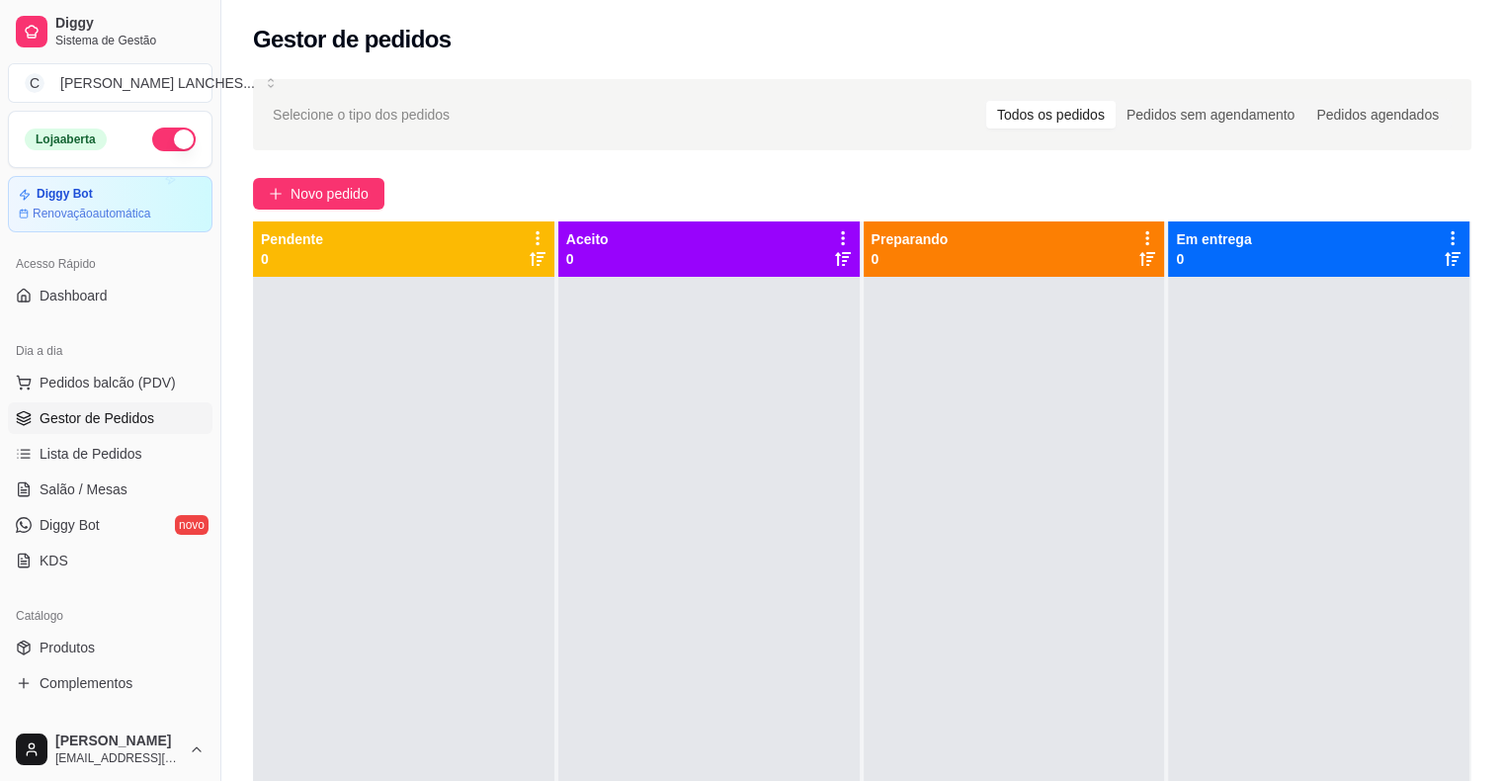
click at [509, 466] on div at bounding box center [403, 667] width 301 height 781
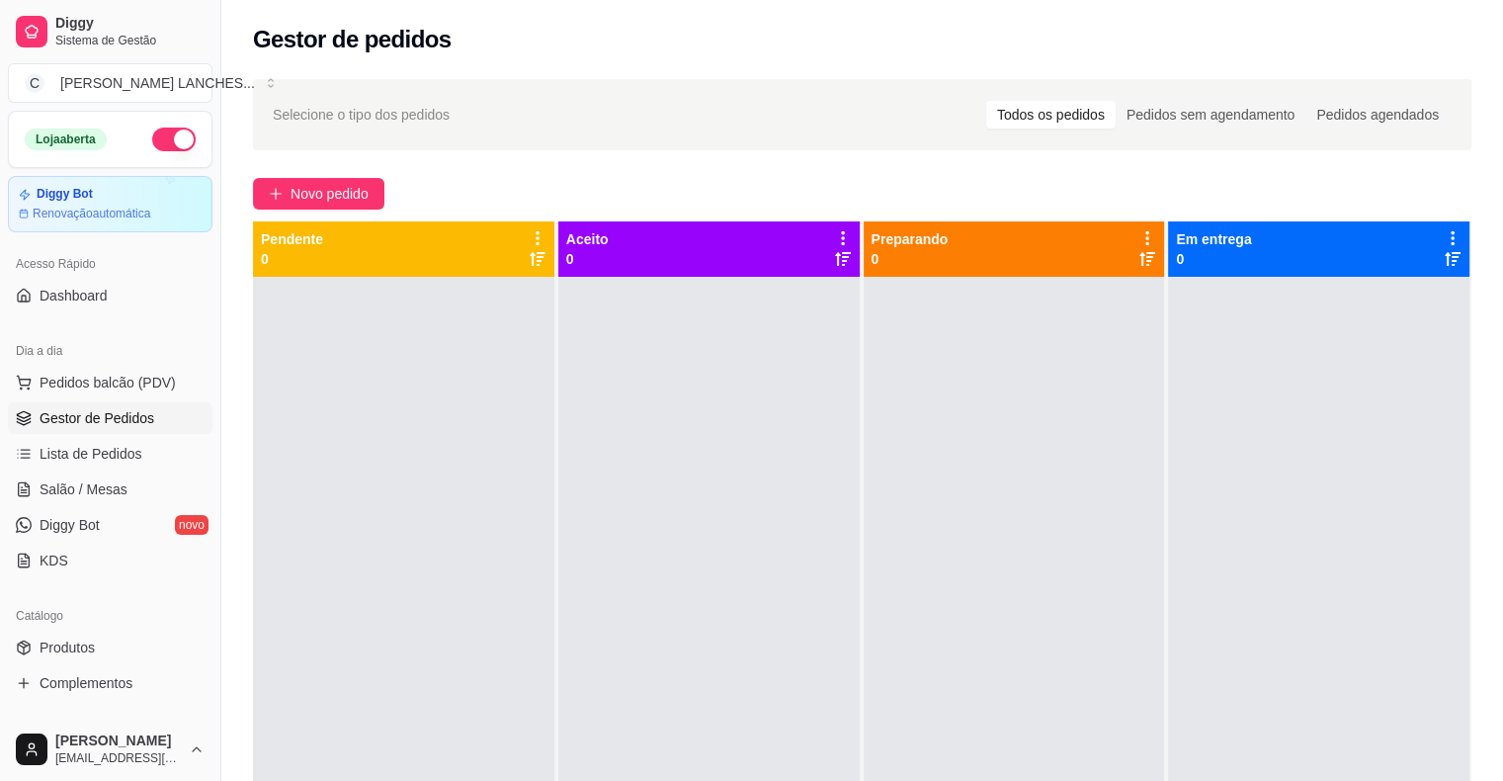
click at [509, 466] on div at bounding box center [403, 667] width 301 height 781
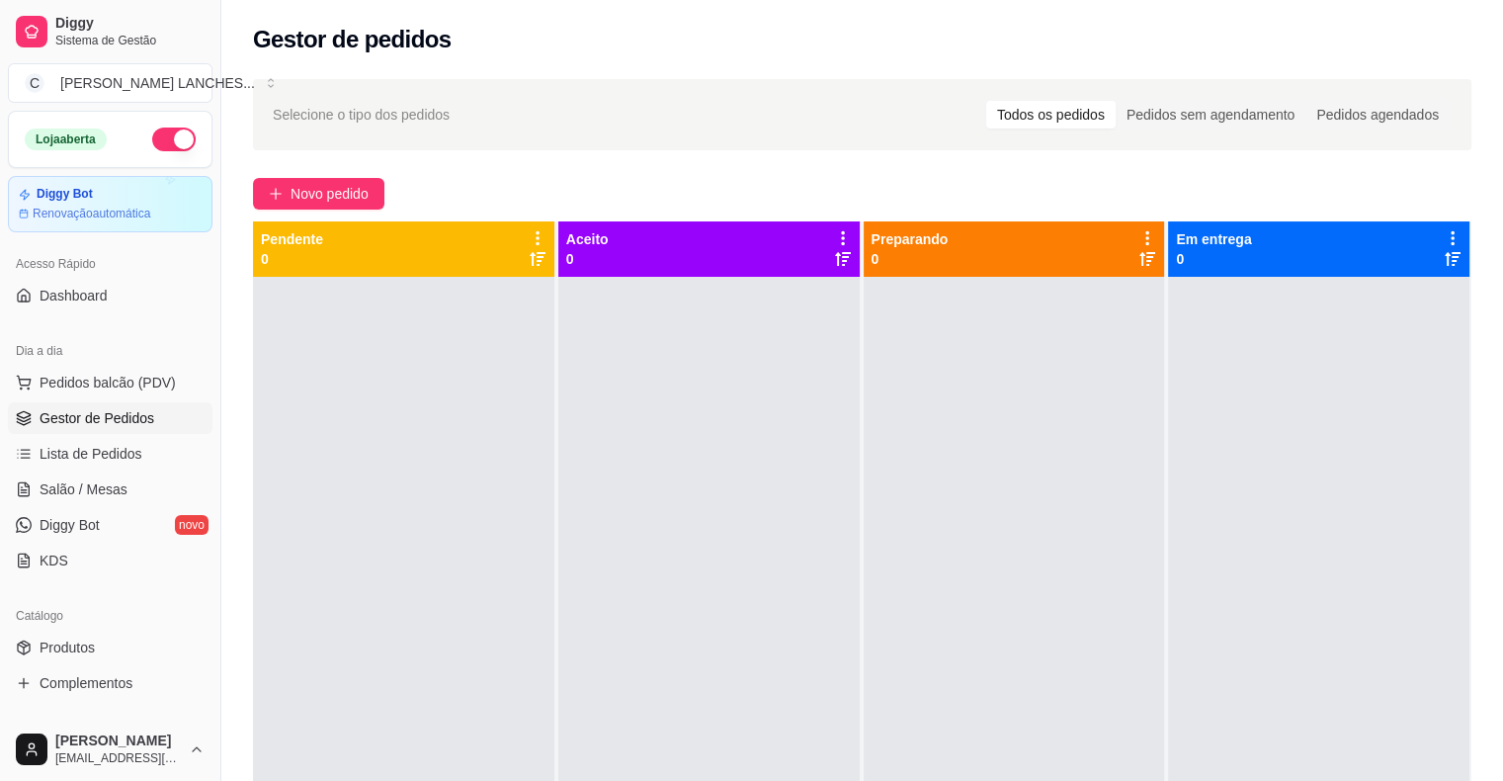
click at [509, 466] on div at bounding box center [403, 667] width 301 height 781
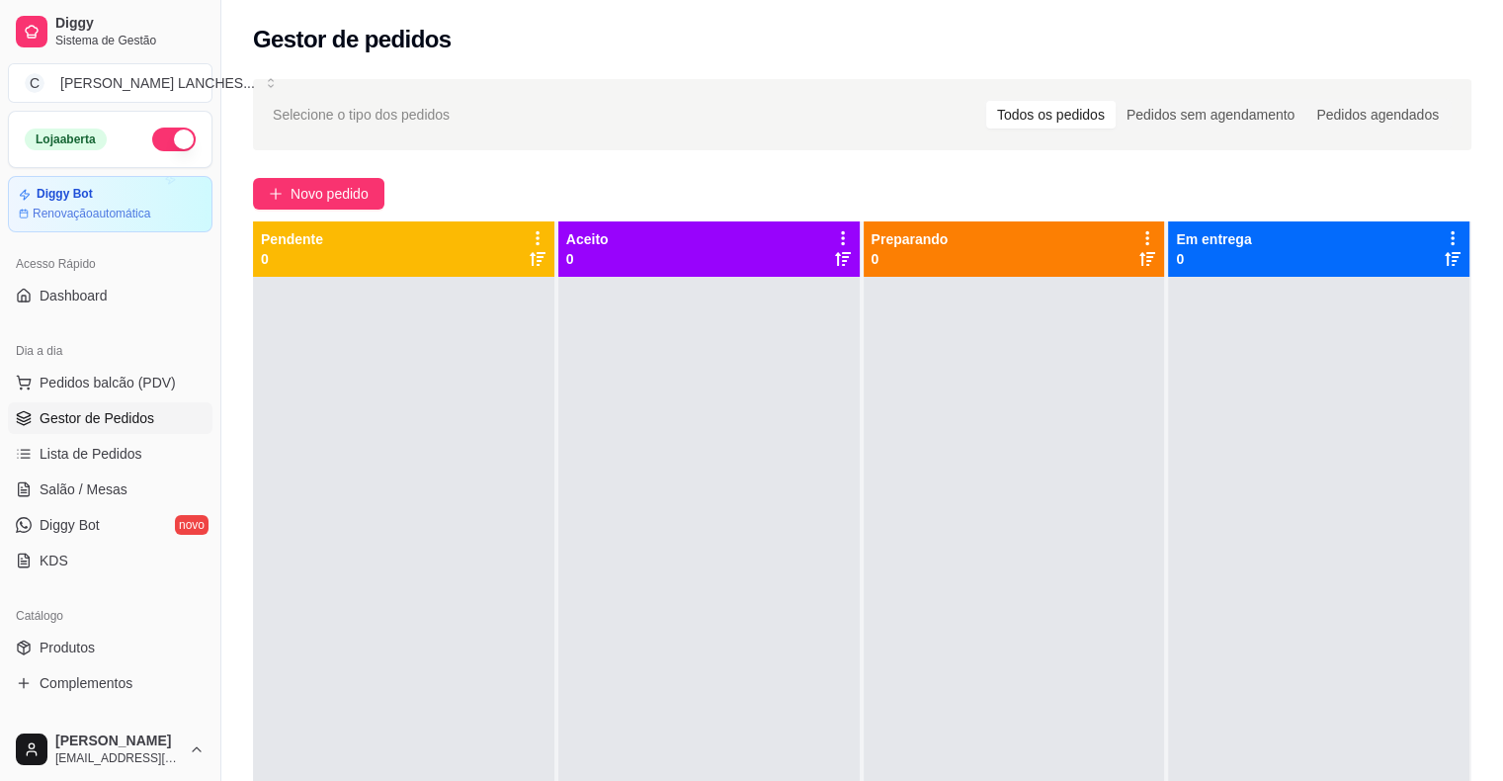
click at [509, 466] on div at bounding box center [403, 667] width 301 height 781
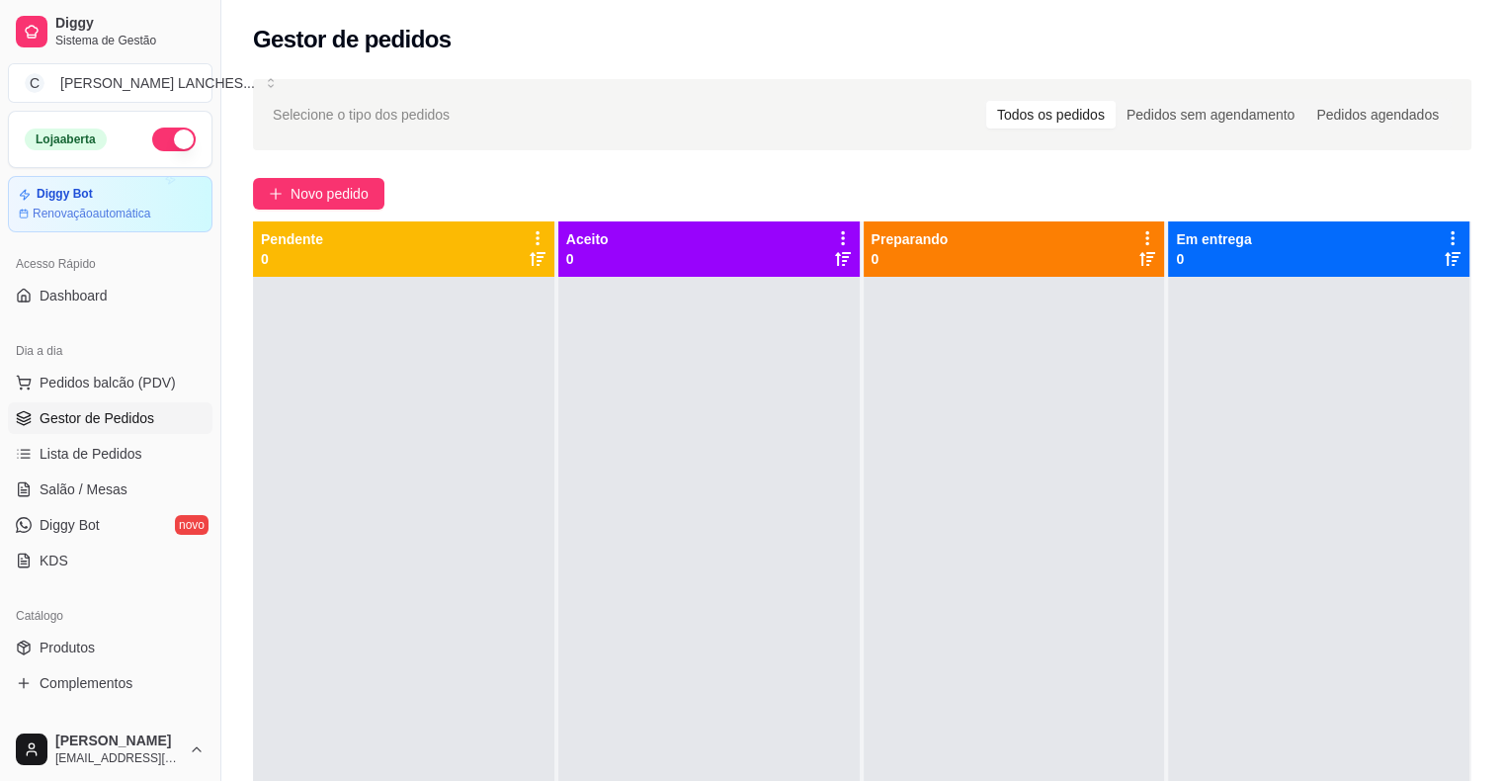
click at [509, 466] on div at bounding box center [403, 667] width 301 height 781
click at [502, 466] on div at bounding box center [403, 667] width 301 height 781
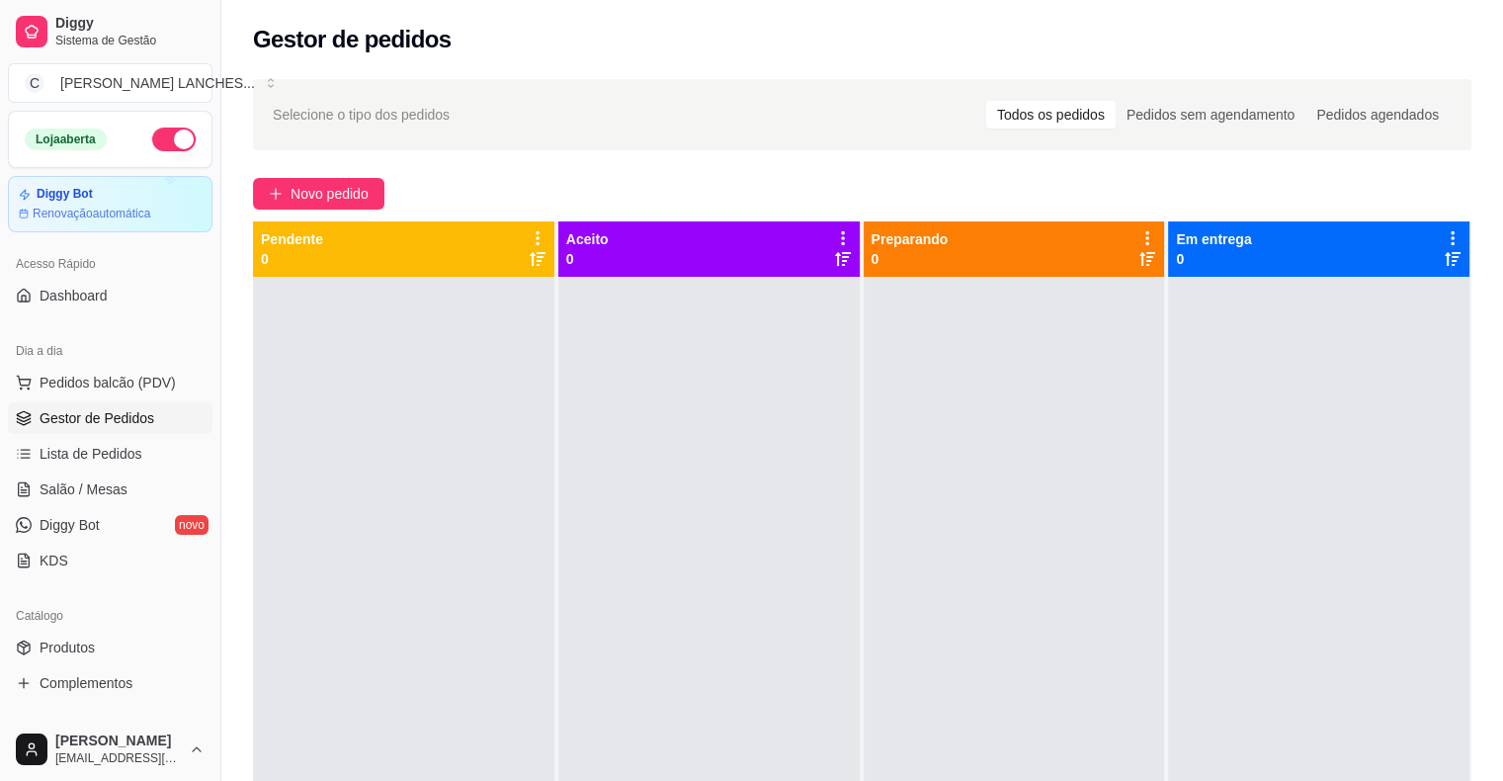
drag, startPoint x: 502, startPoint y: 466, endPoint x: 389, endPoint y: 446, distance: 114.6
click at [389, 446] on div at bounding box center [403, 667] width 301 height 781
click at [514, 425] on div at bounding box center [403, 667] width 301 height 781
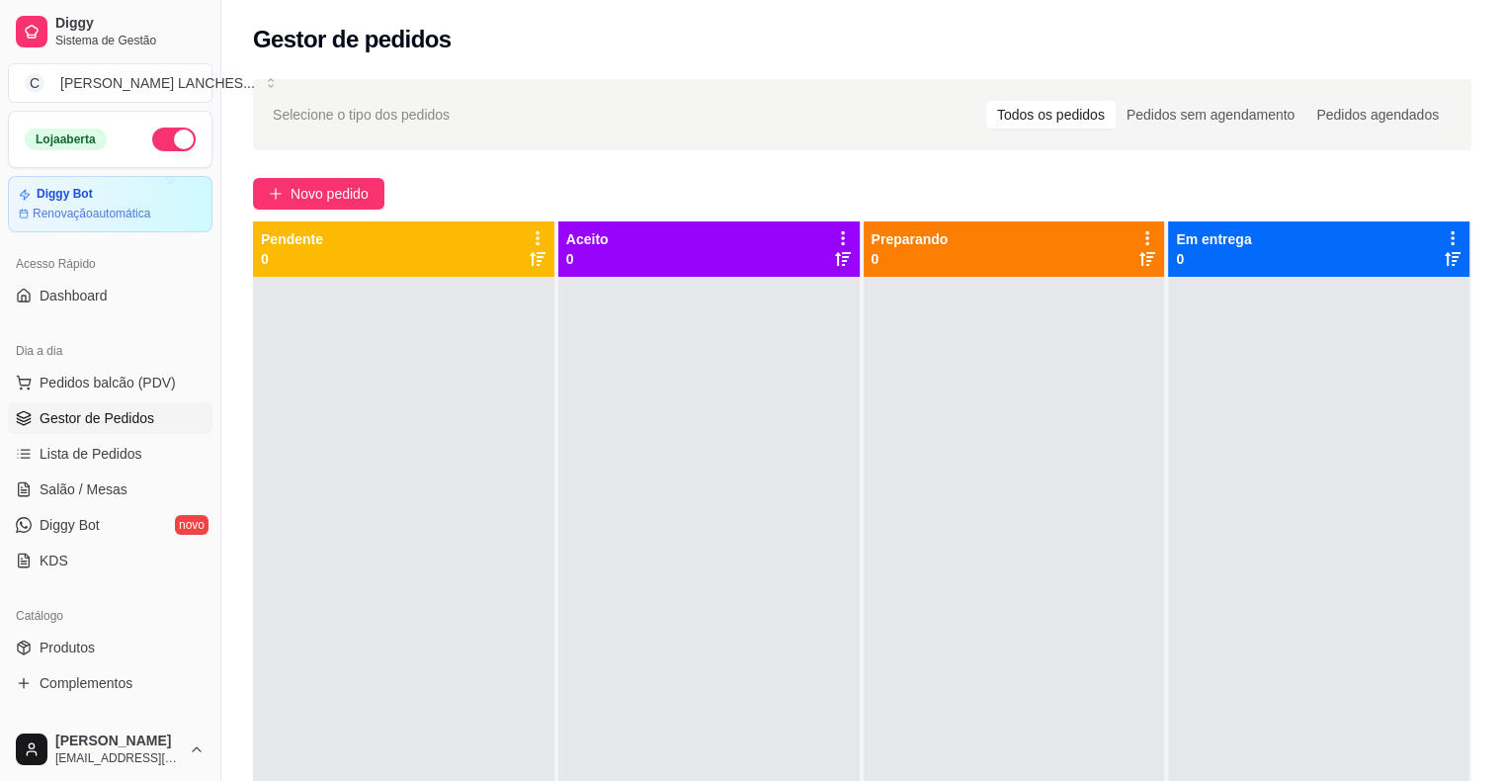
click at [514, 425] on div at bounding box center [403, 667] width 301 height 781
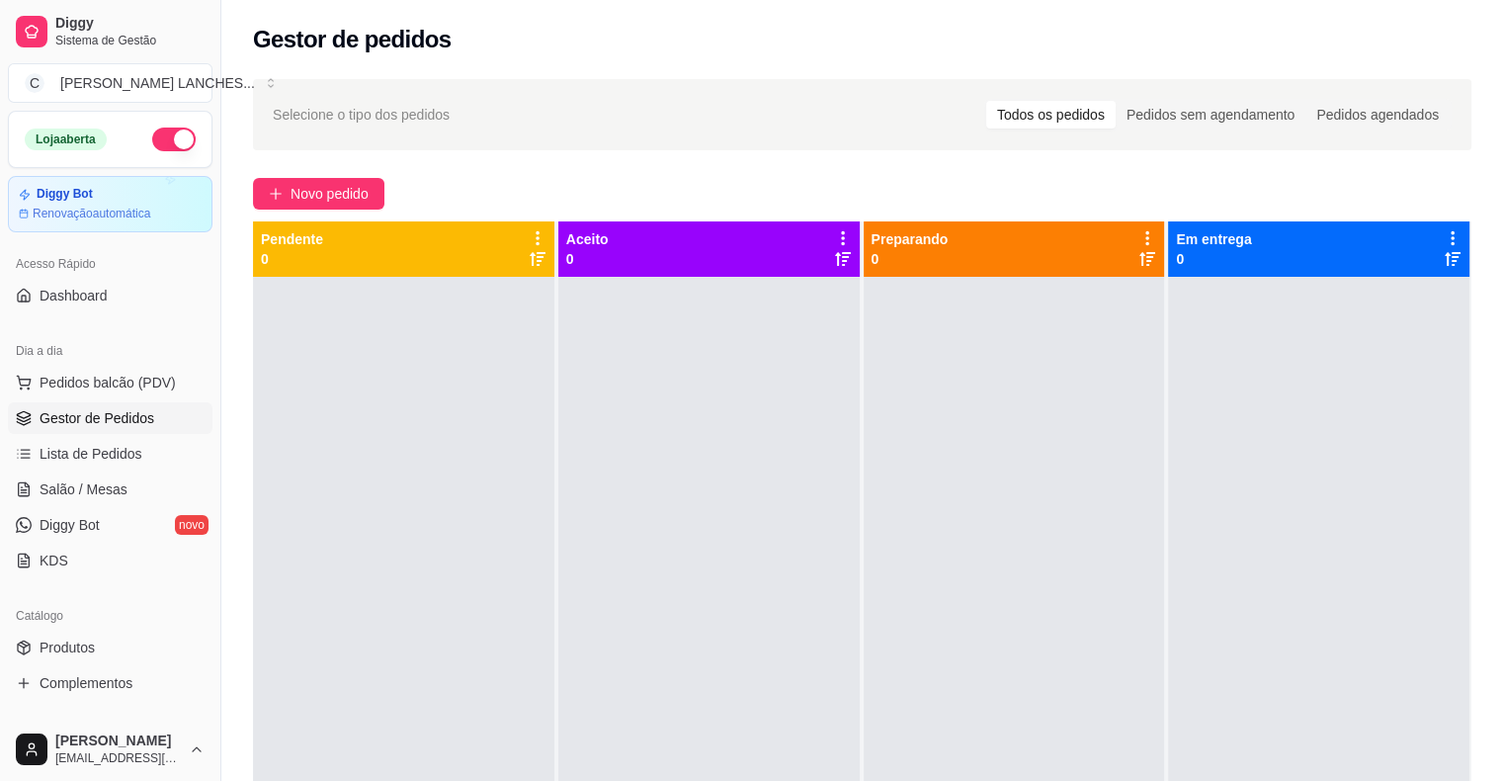
click at [518, 428] on div at bounding box center [403, 667] width 301 height 781
click at [543, 427] on div at bounding box center [403, 667] width 301 height 781
click at [535, 427] on div at bounding box center [403, 667] width 301 height 781
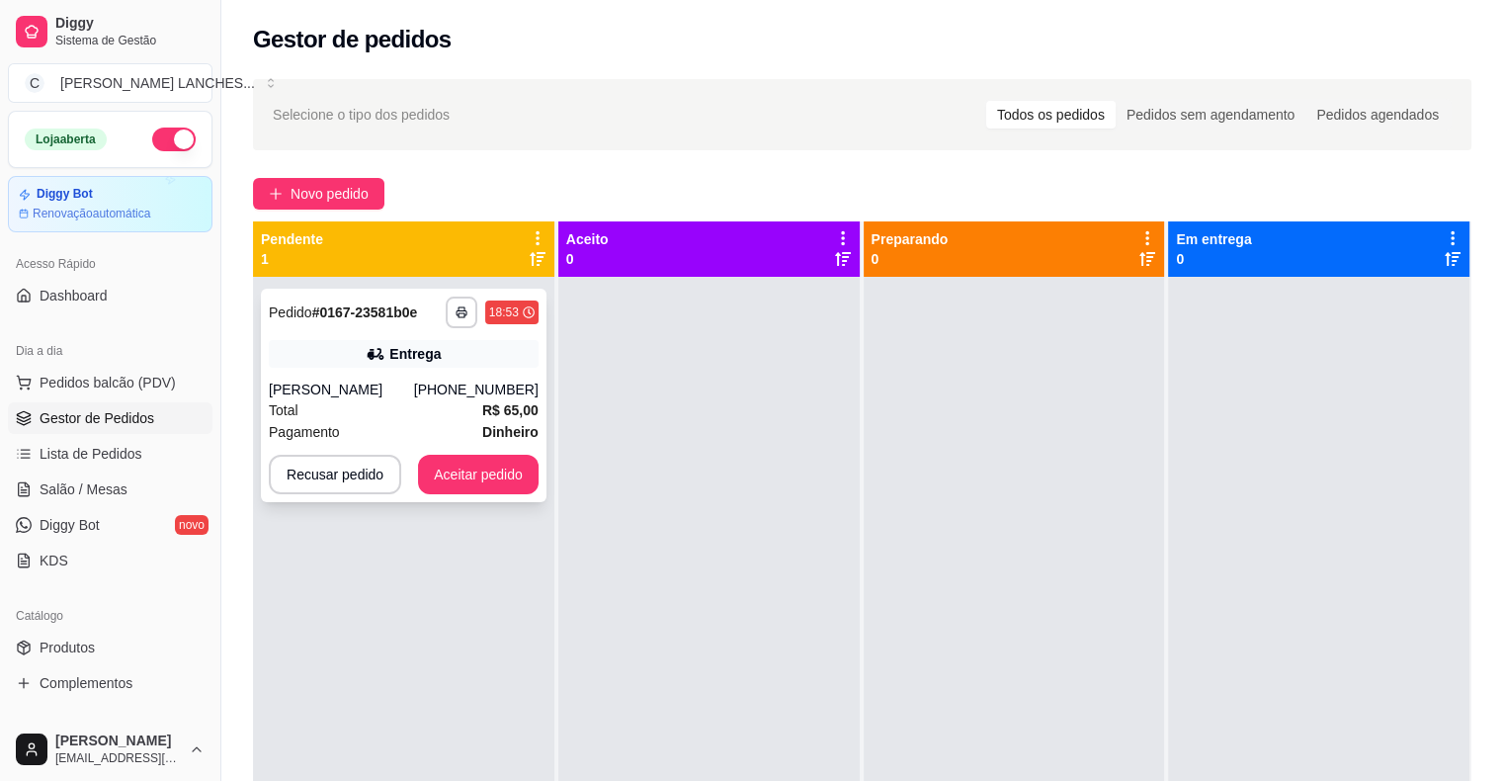
click at [347, 436] on div "Pagamento Dinheiro" at bounding box center [404, 432] width 270 height 22
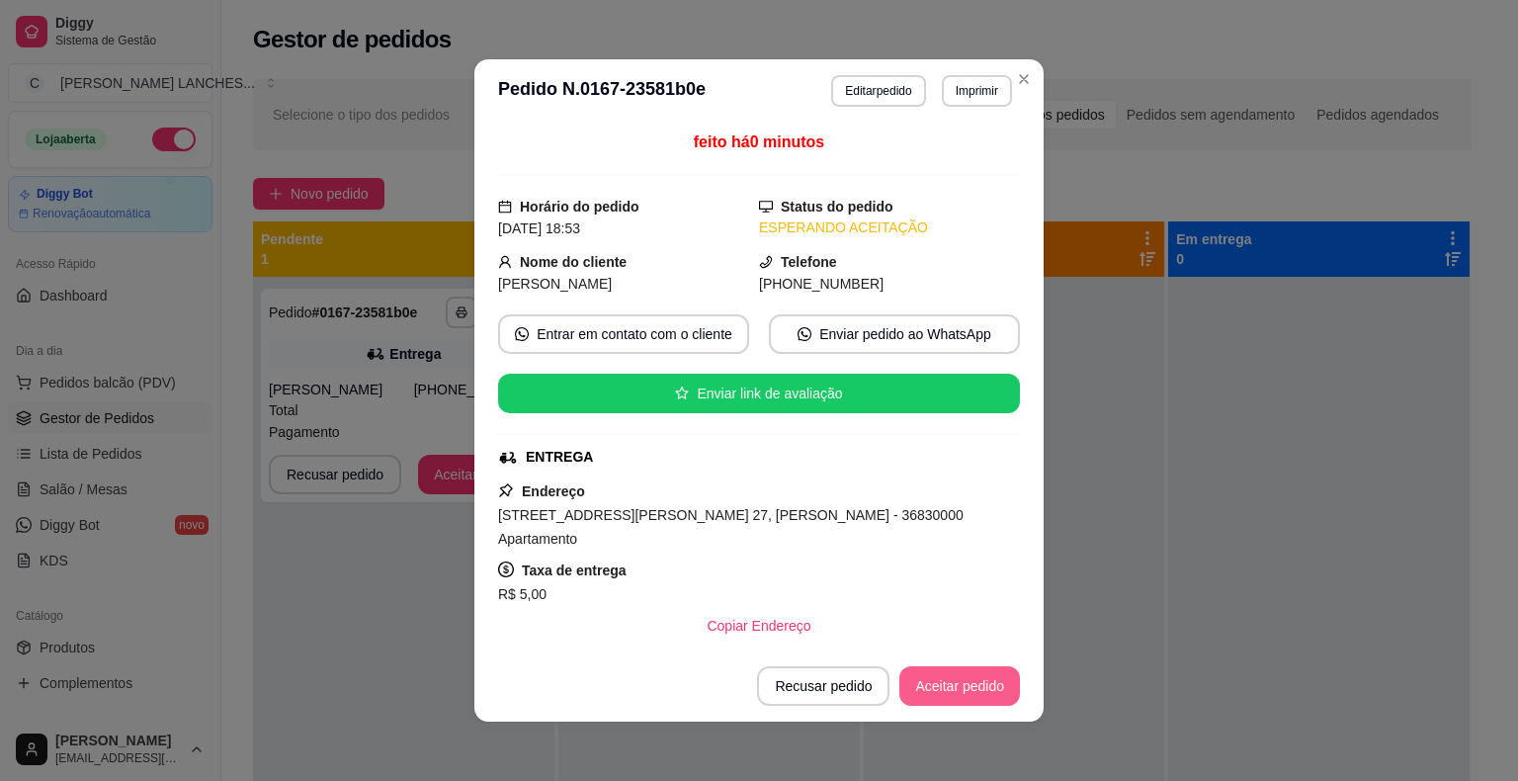
click at [969, 692] on button "Aceitar pedido" at bounding box center [959, 686] width 121 height 40
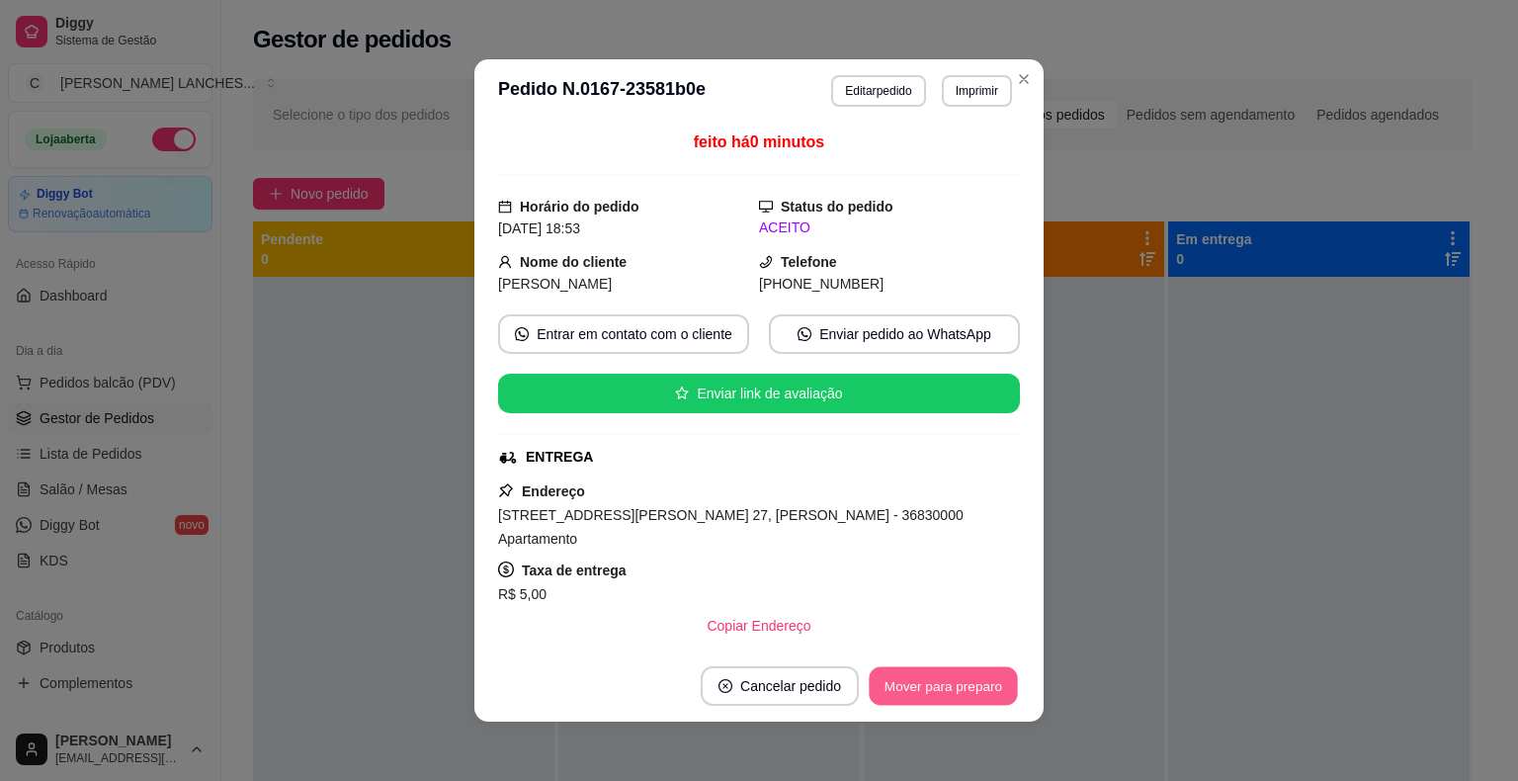
click at [973, 686] on button "Mover para preparo" at bounding box center [943, 686] width 148 height 39
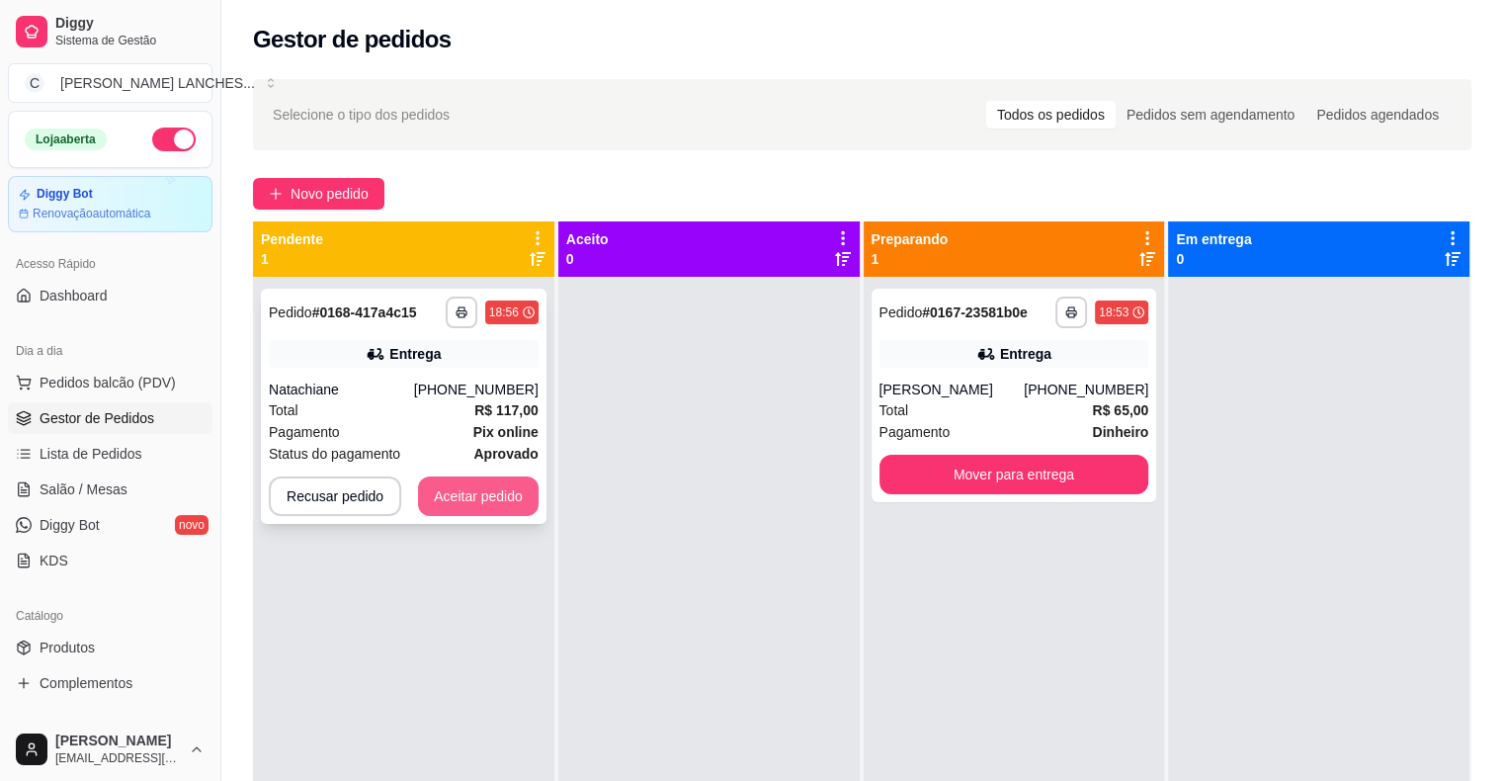
click at [493, 500] on button "Aceitar pedido" at bounding box center [478, 496] width 121 height 40
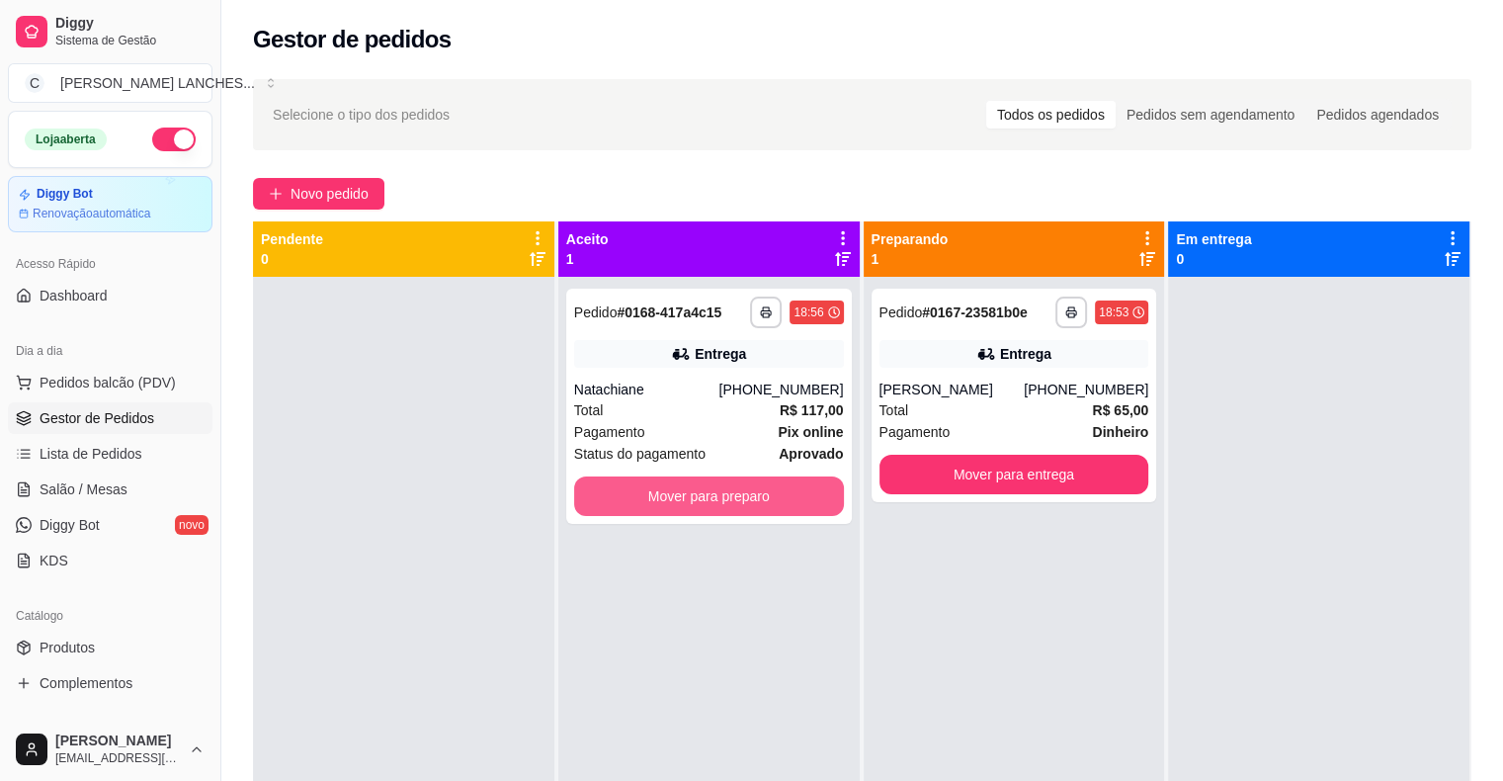
click at [640, 497] on button "Mover para preparo" at bounding box center [709, 496] width 270 height 40
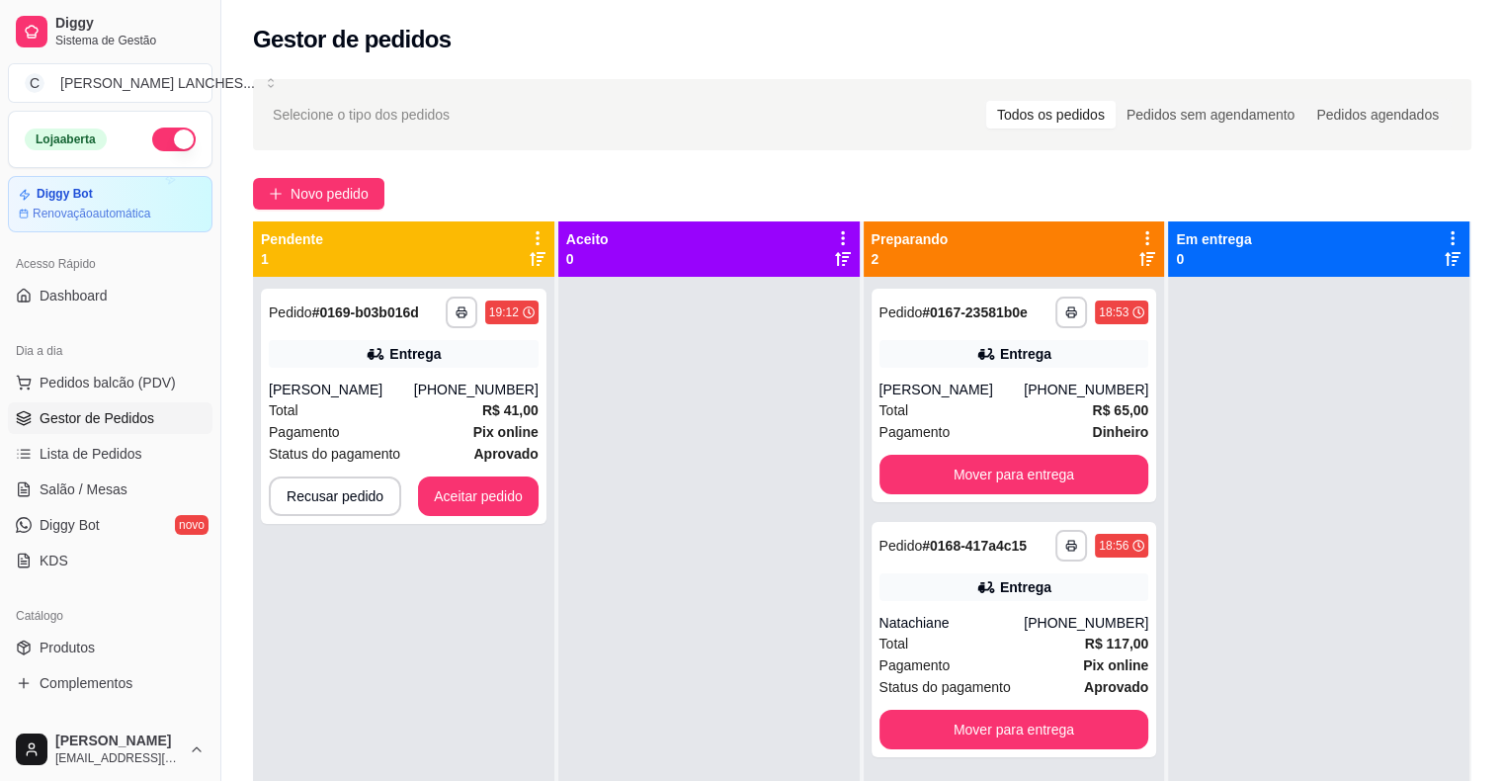
click at [641, 496] on div at bounding box center [708, 667] width 301 height 781
click at [504, 501] on button "Aceitar pedido" at bounding box center [478, 496] width 117 height 39
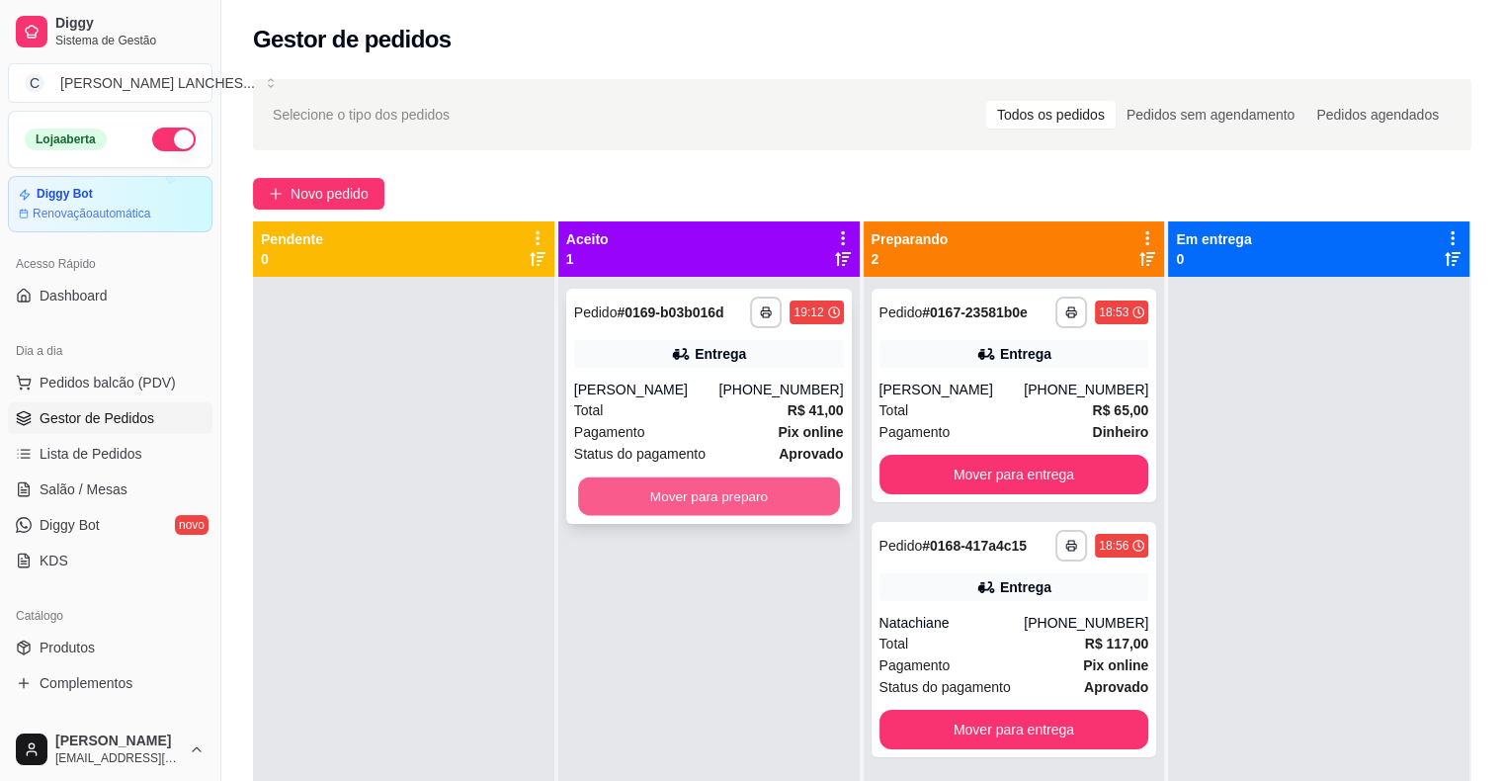
click at [631, 502] on button "Mover para preparo" at bounding box center [709, 496] width 262 height 39
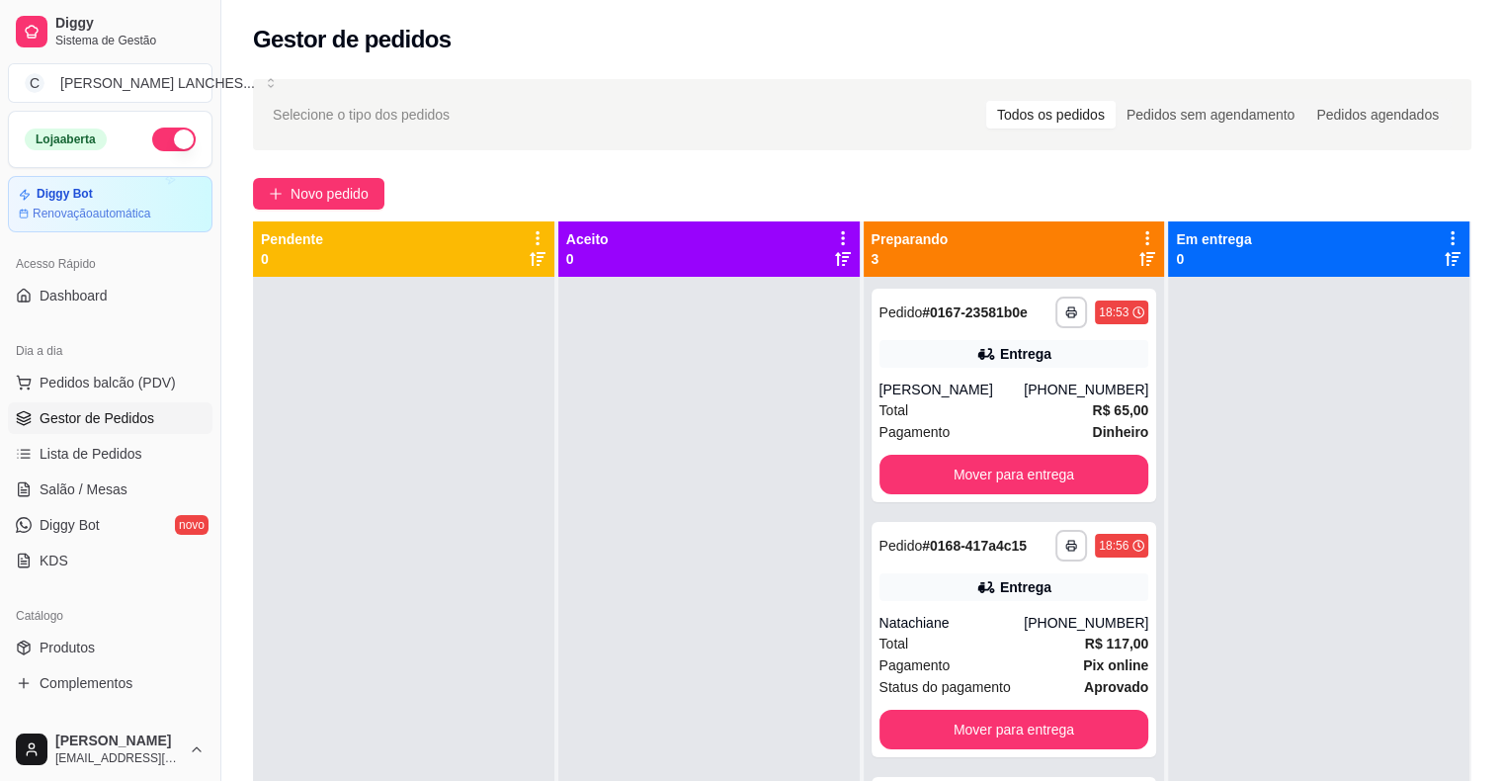
click at [631, 502] on div at bounding box center [708, 667] width 301 height 781
click at [941, 408] on div "Total R$ 65,00" at bounding box center [1015, 410] width 270 height 22
click at [68, 487] on span "Salão / Mesas" at bounding box center [84, 489] width 88 height 20
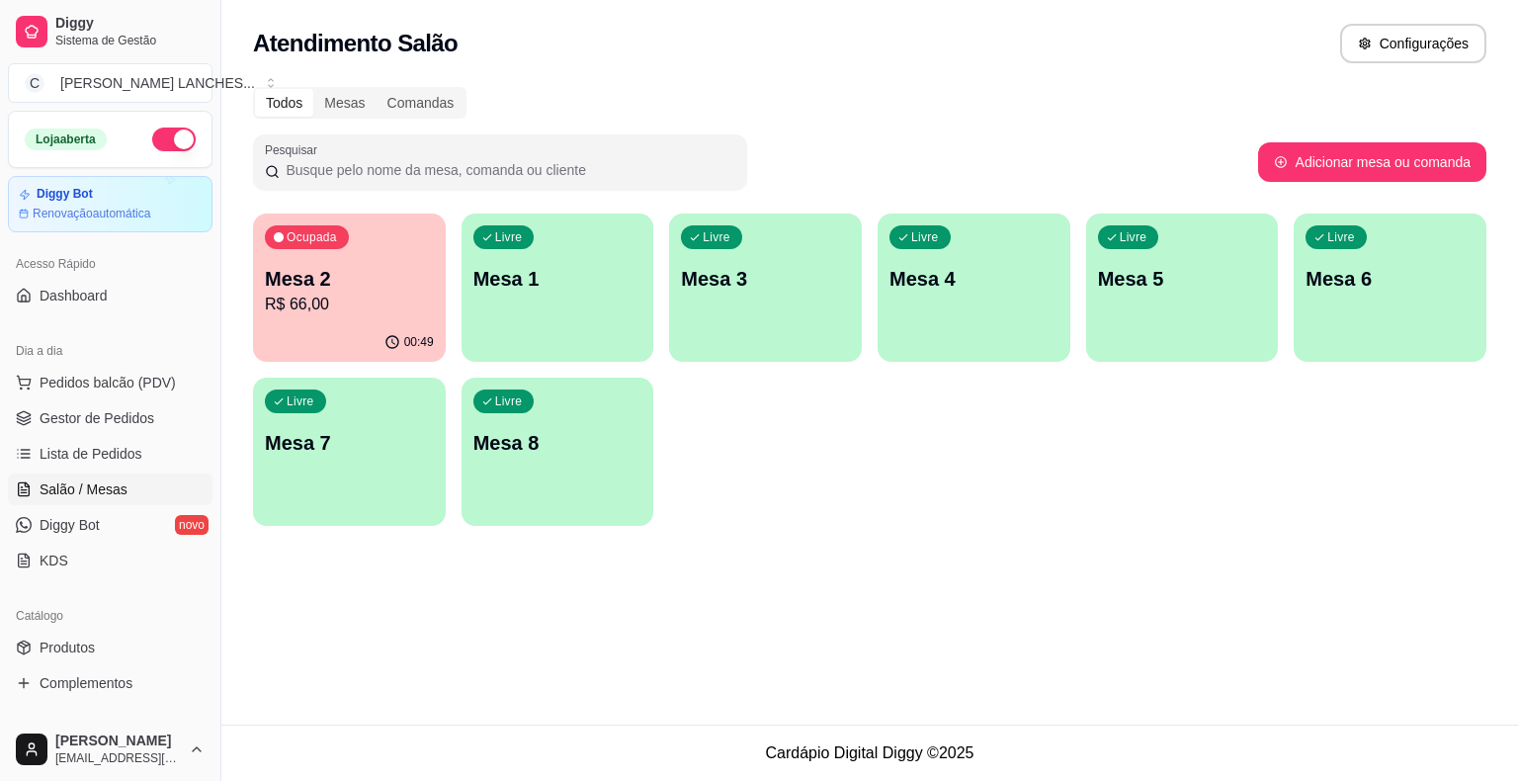
click at [391, 314] on p "R$ 66,00" at bounding box center [349, 305] width 169 height 24
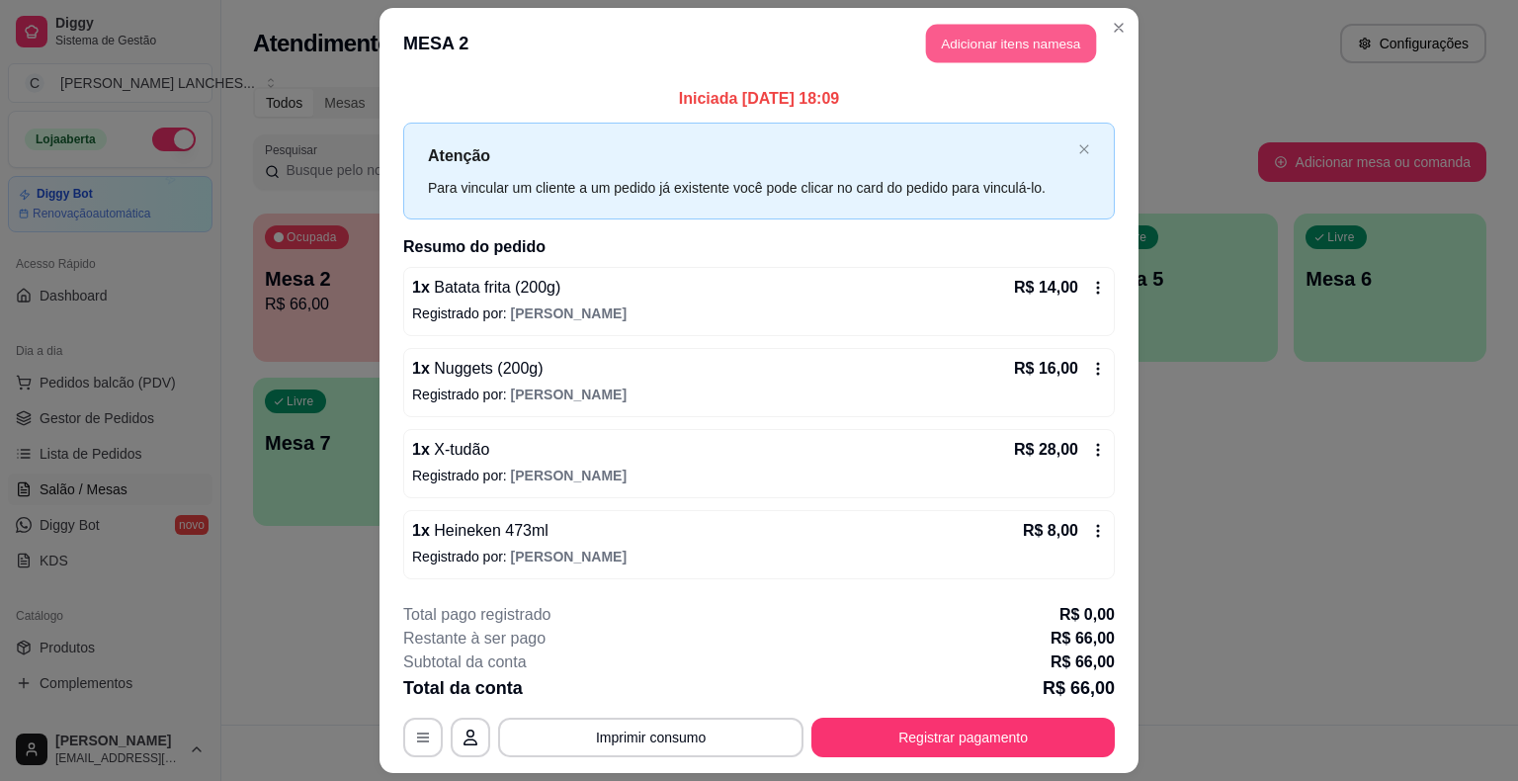
click at [962, 38] on button "Adicionar itens na mesa" at bounding box center [1011, 44] width 170 height 39
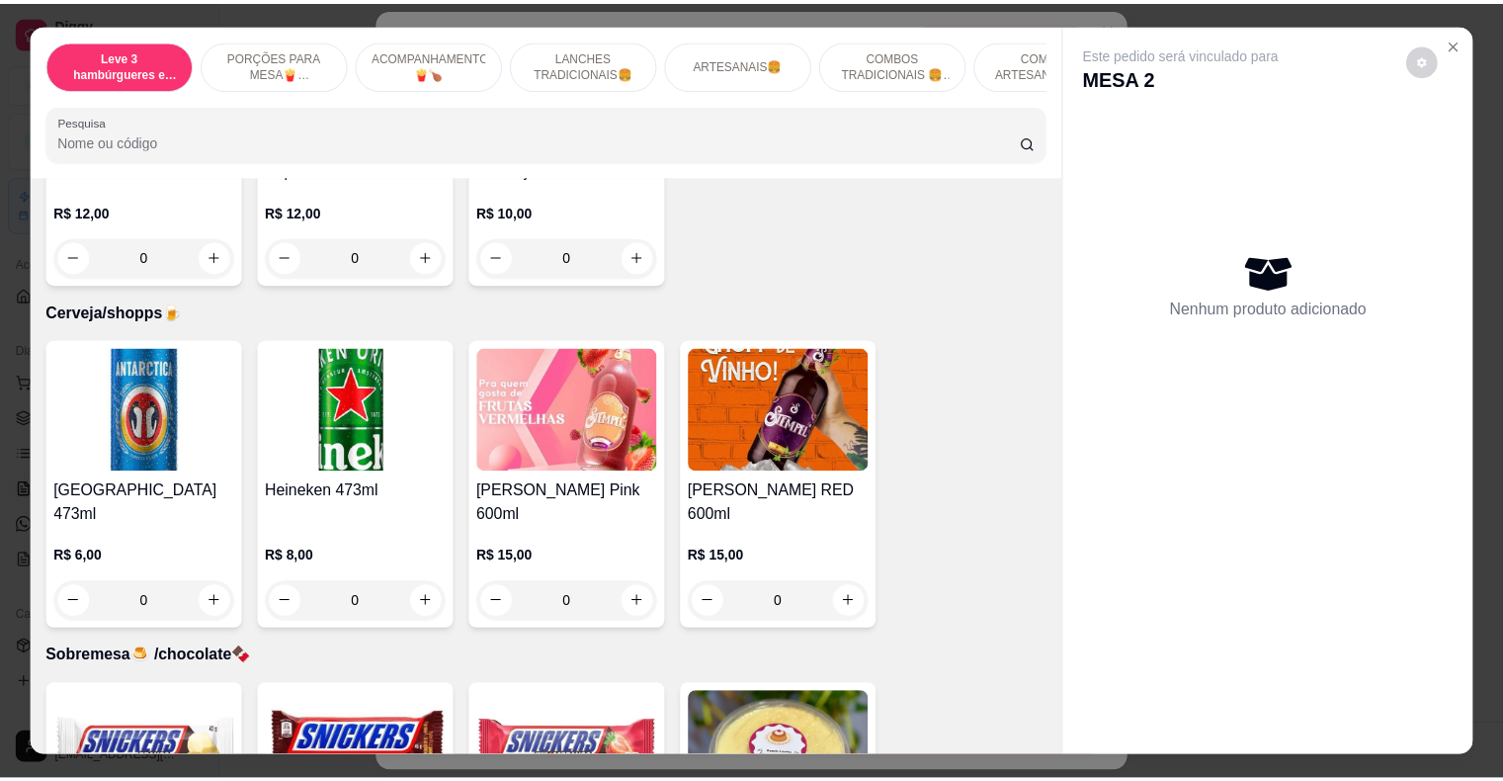
scroll to position [5535, 0]
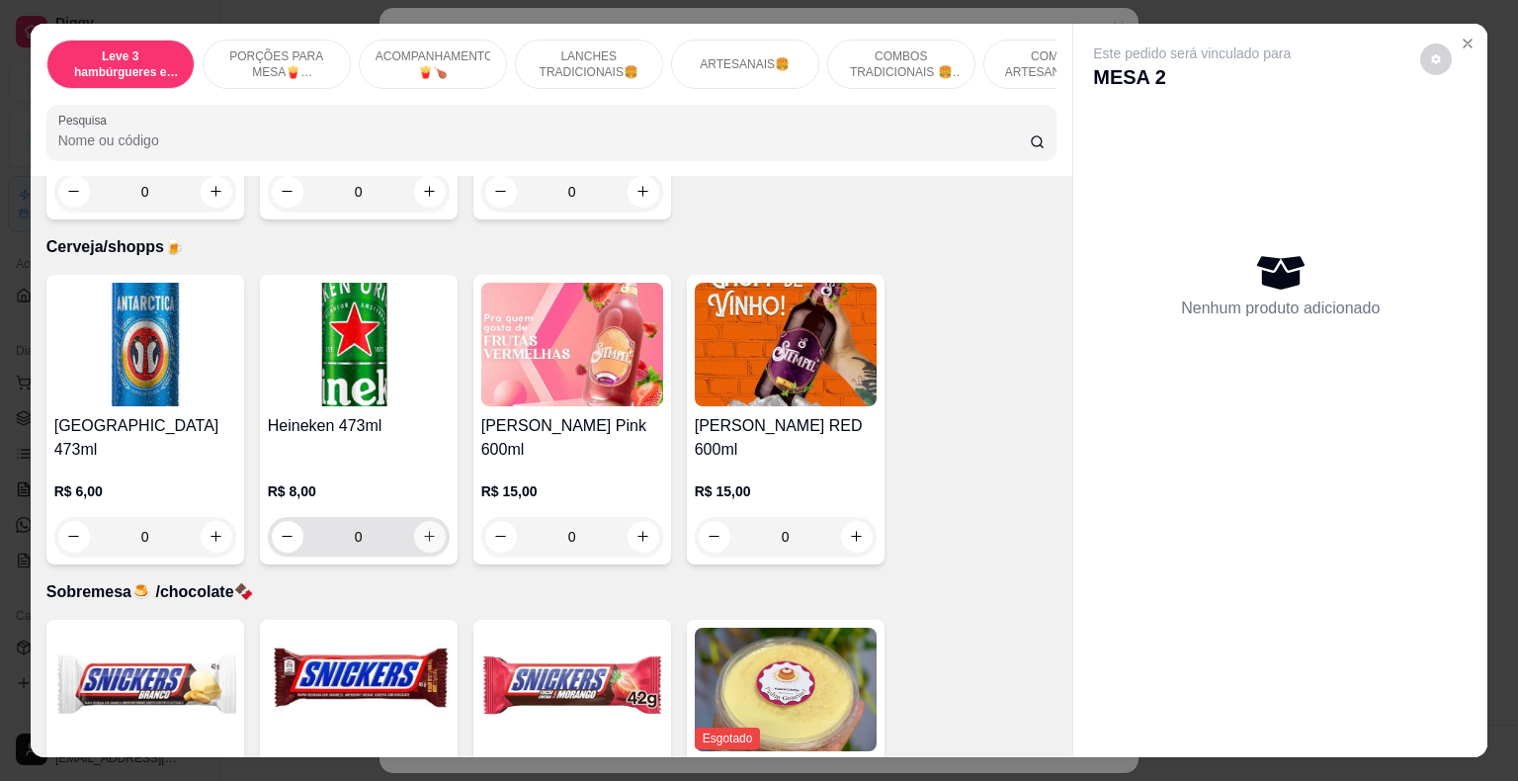
click at [427, 529] on icon "increase-product-quantity" at bounding box center [429, 536] width 15 height 15
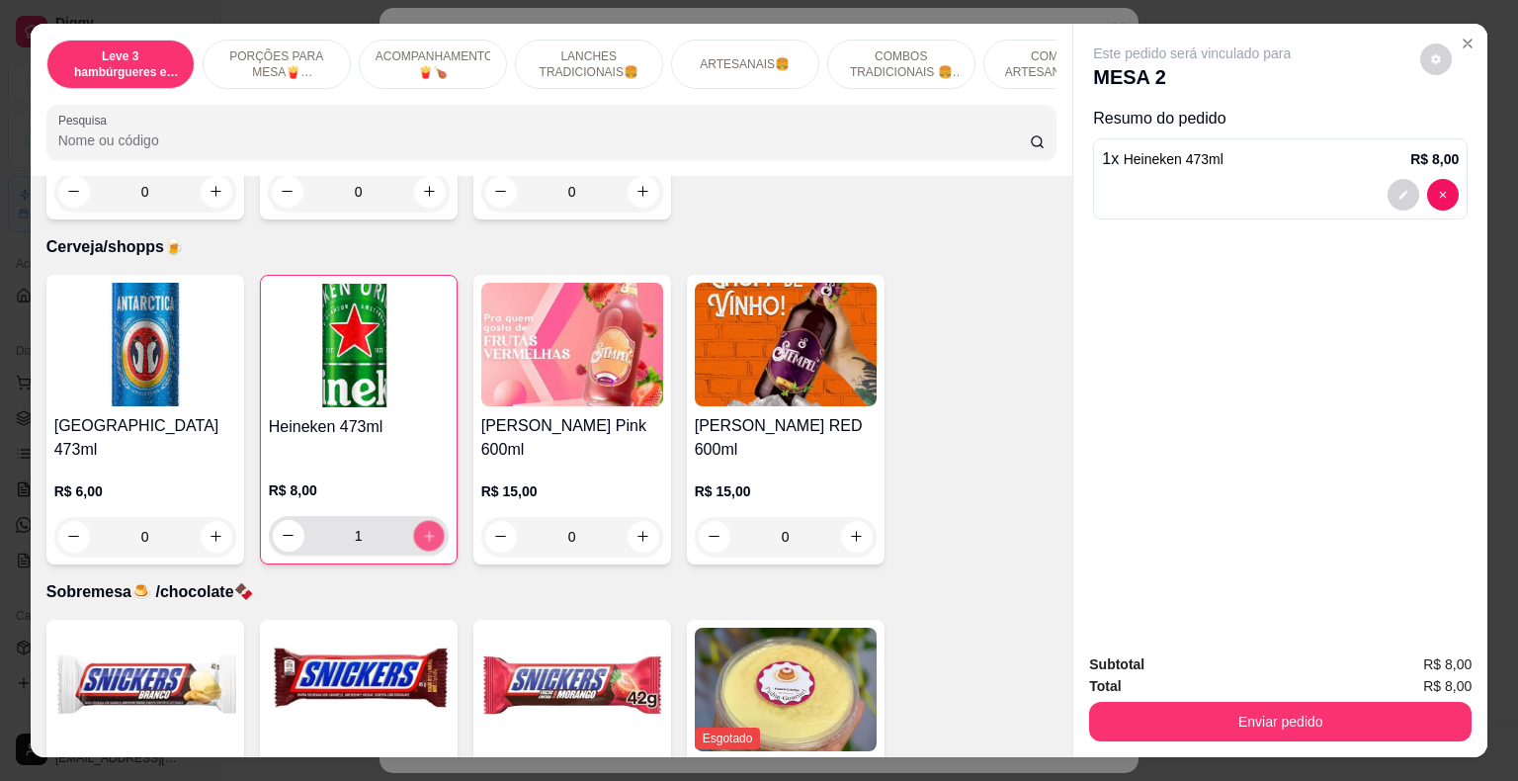
click at [427, 528] on icon "increase-product-quantity" at bounding box center [428, 535] width 15 height 15
type input "3"
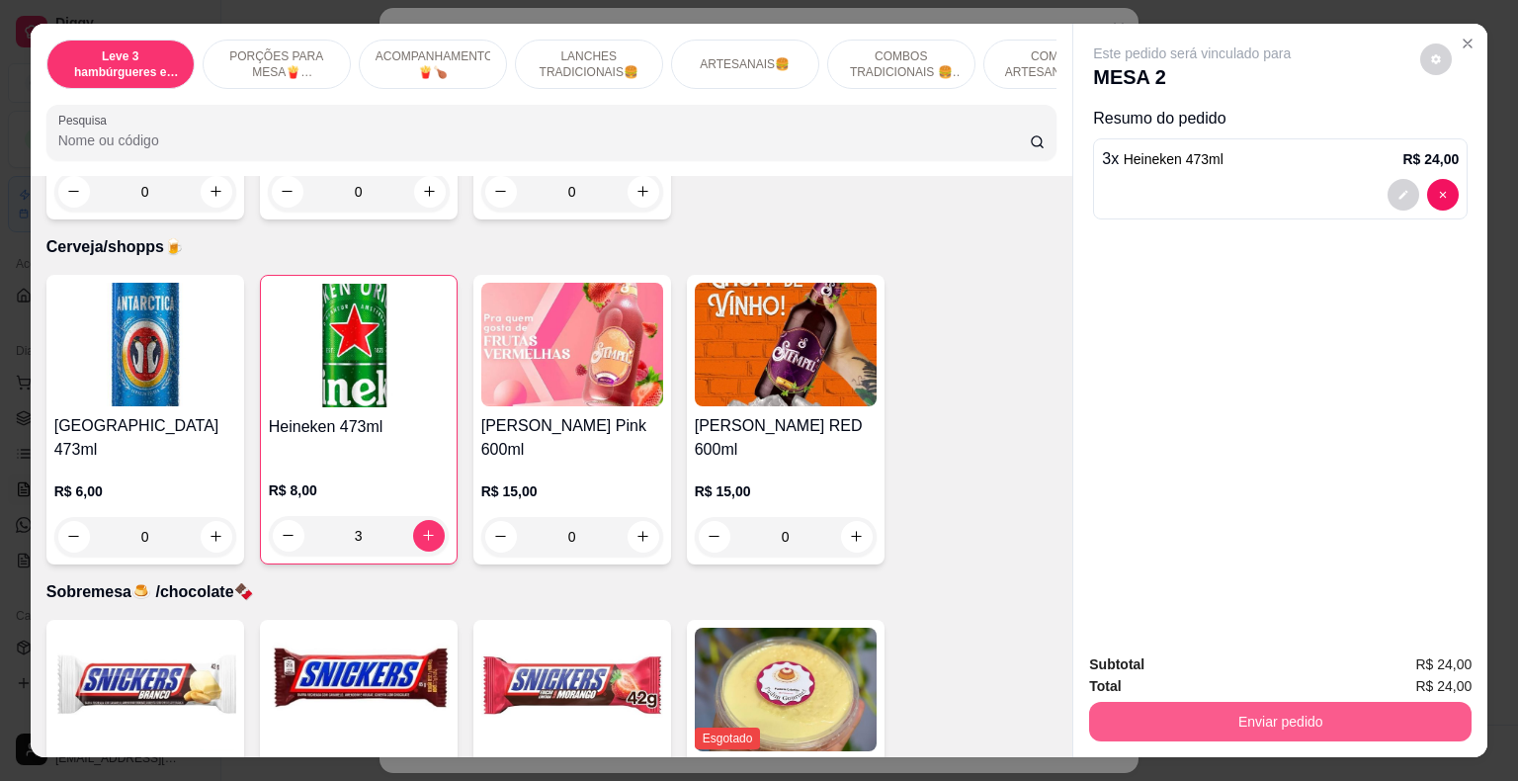
click at [1212, 710] on button "Enviar pedido" at bounding box center [1280, 722] width 382 height 40
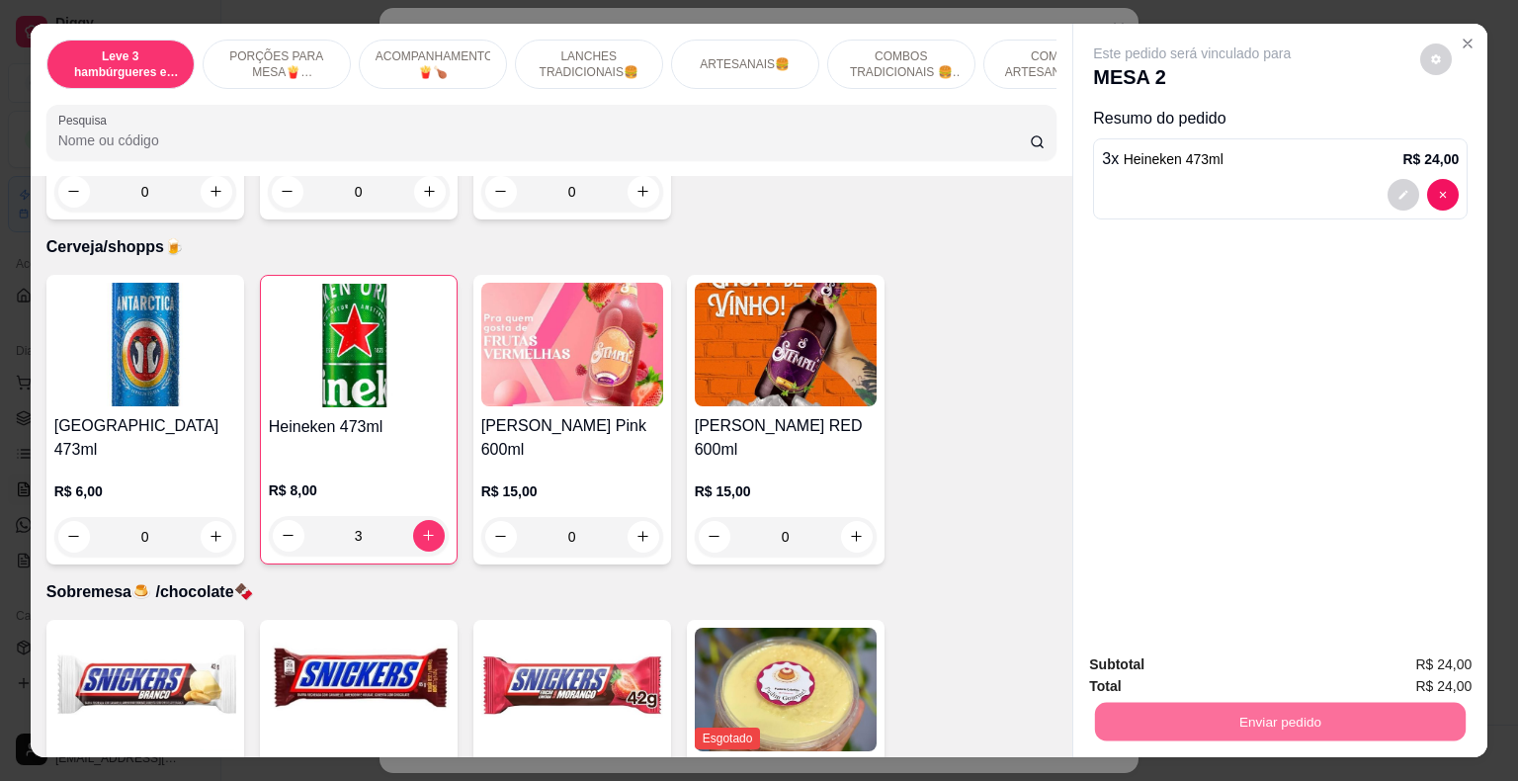
click at [1180, 663] on button "Não registrar e enviar pedido" at bounding box center [1215, 666] width 206 height 38
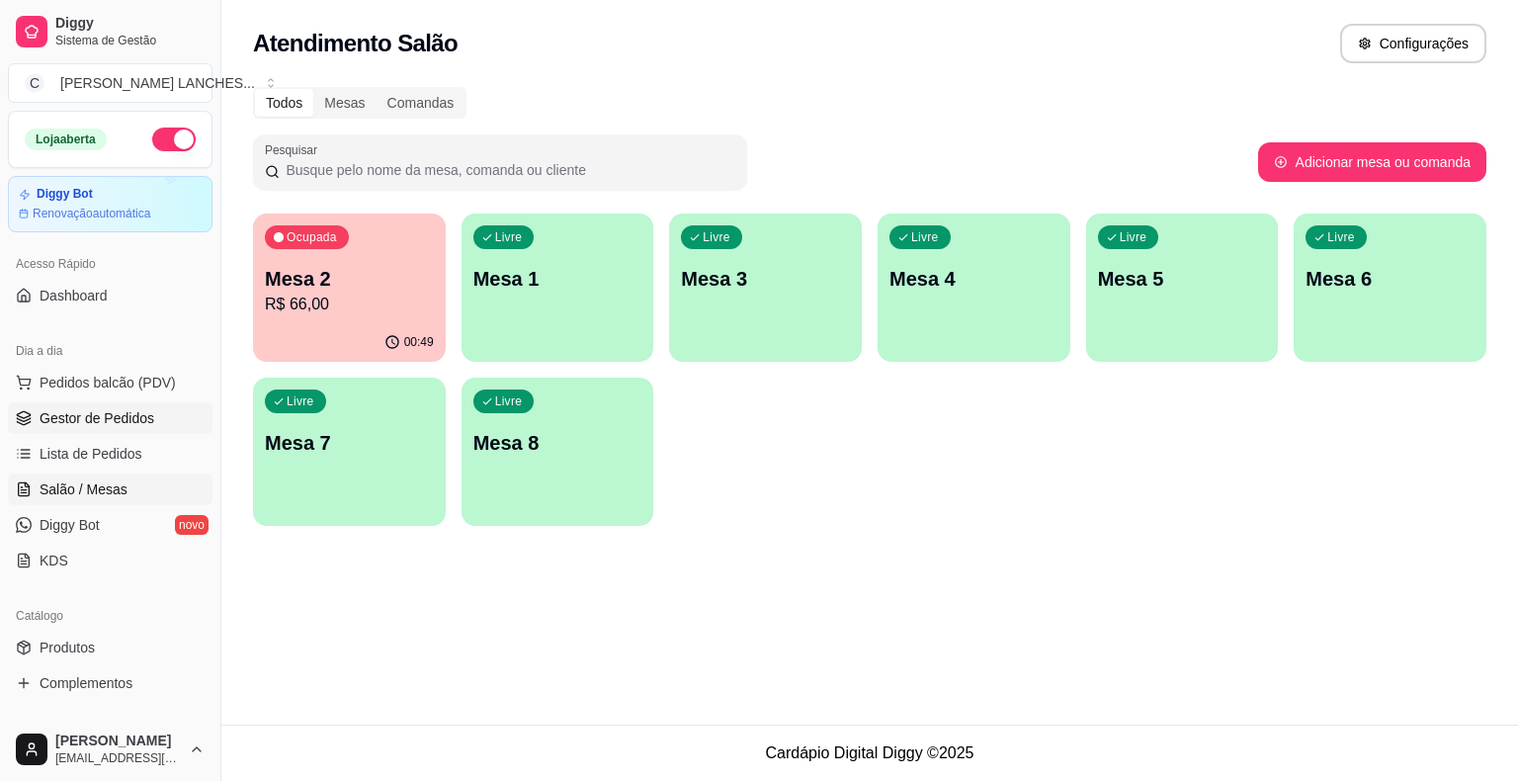
click at [101, 420] on span "Gestor de Pedidos" at bounding box center [97, 418] width 115 height 20
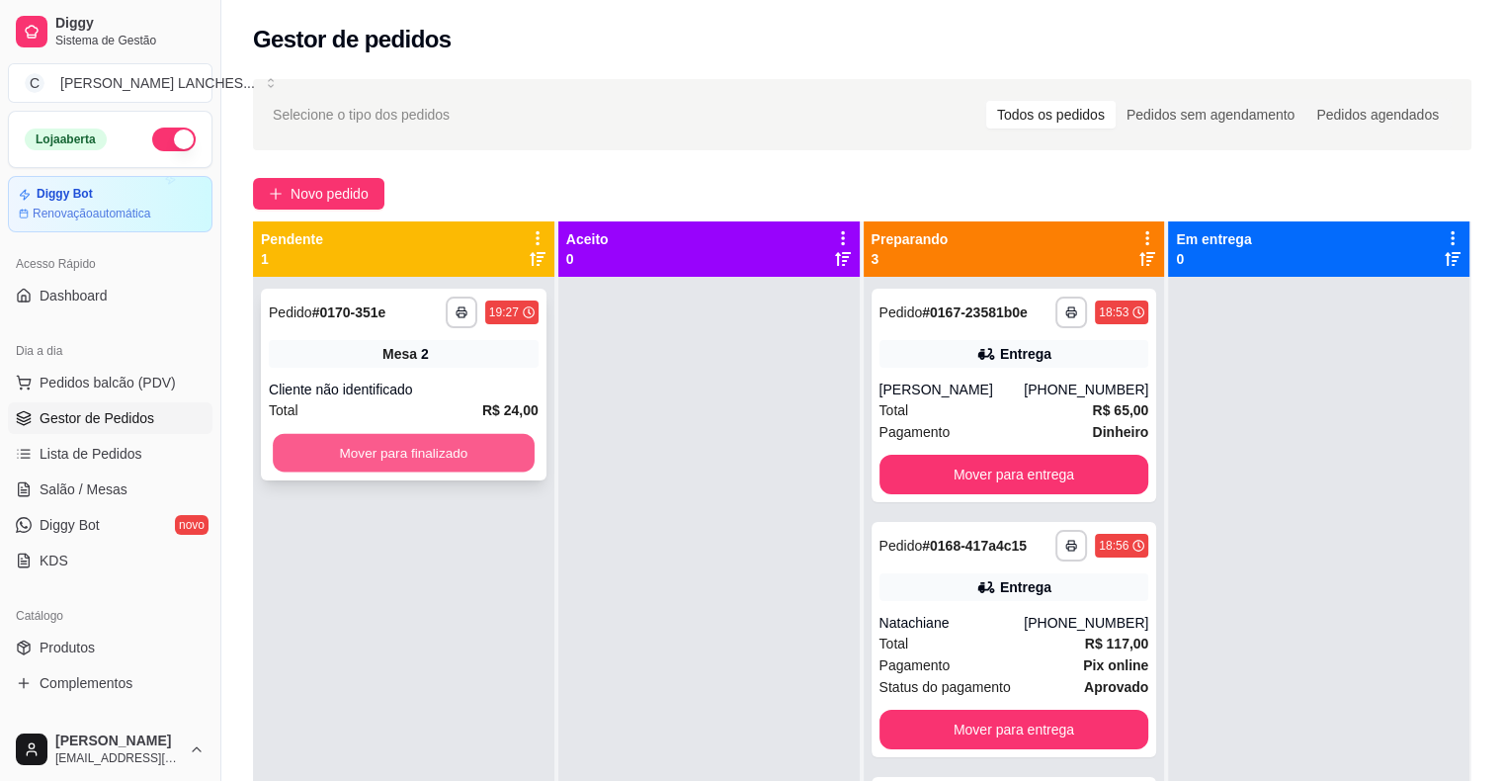
click at [469, 460] on button "Mover para finalizado" at bounding box center [404, 453] width 262 height 39
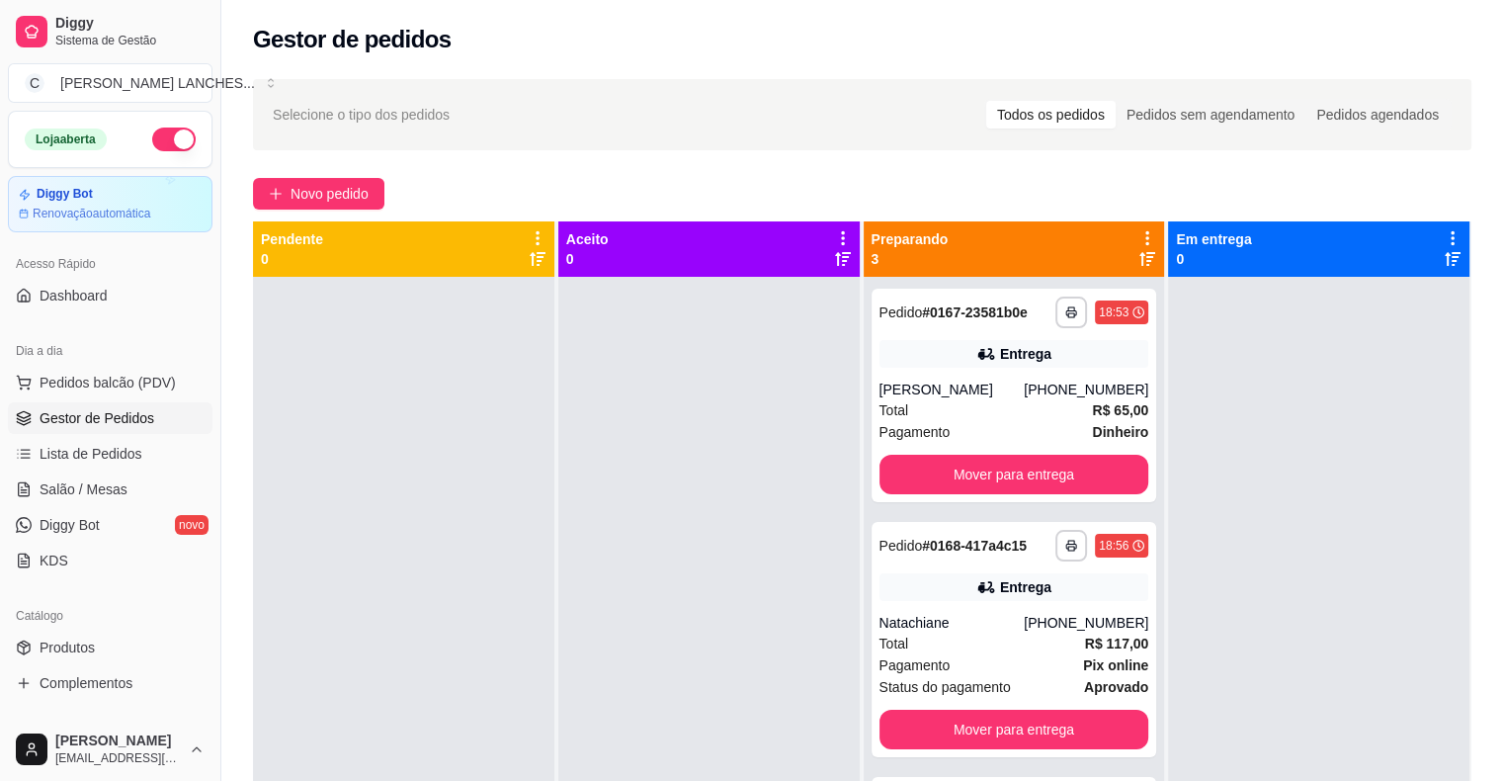
click at [660, 454] on div at bounding box center [708, 667] width 301 height 781
click at [925, 372] on div "**********" at bounding box center [1015, 395] width 286 height 213
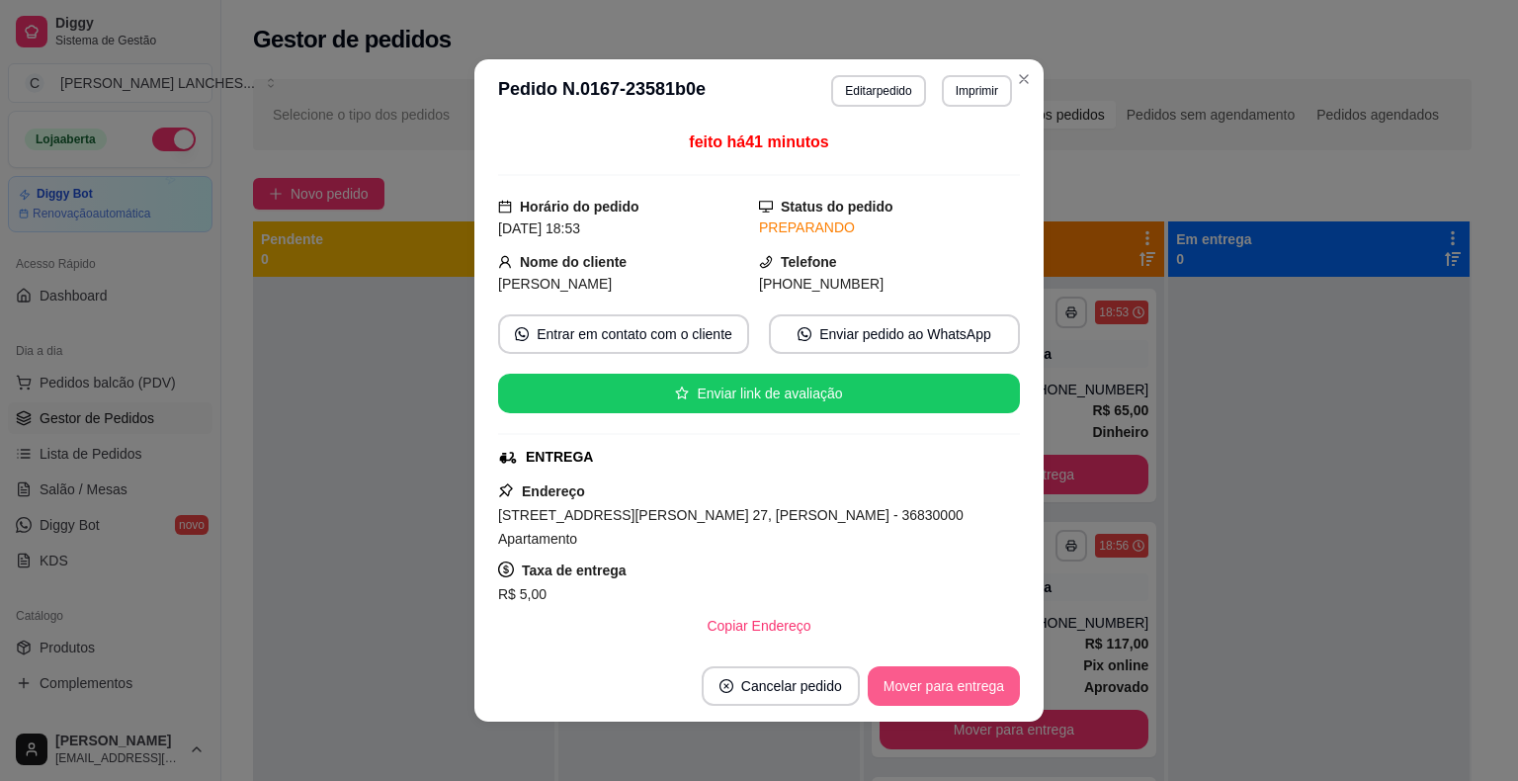
click at [917, 686] on button "Mover para entrega" at bounding box center [944, 686] width 152 height 40
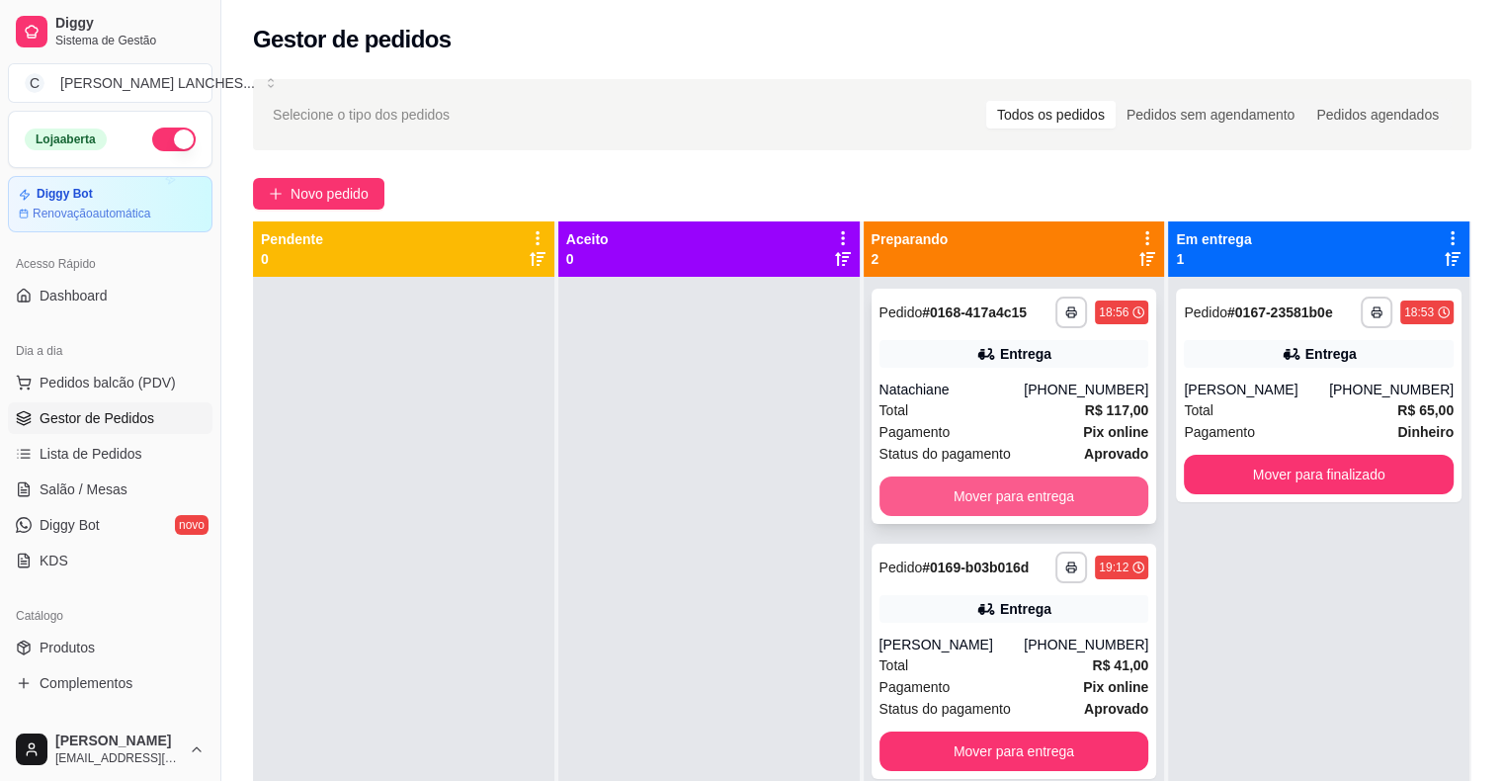
click at [919, 502] on button "Mover para entrega" at bounding box center [1015, 496] width 270 height 40
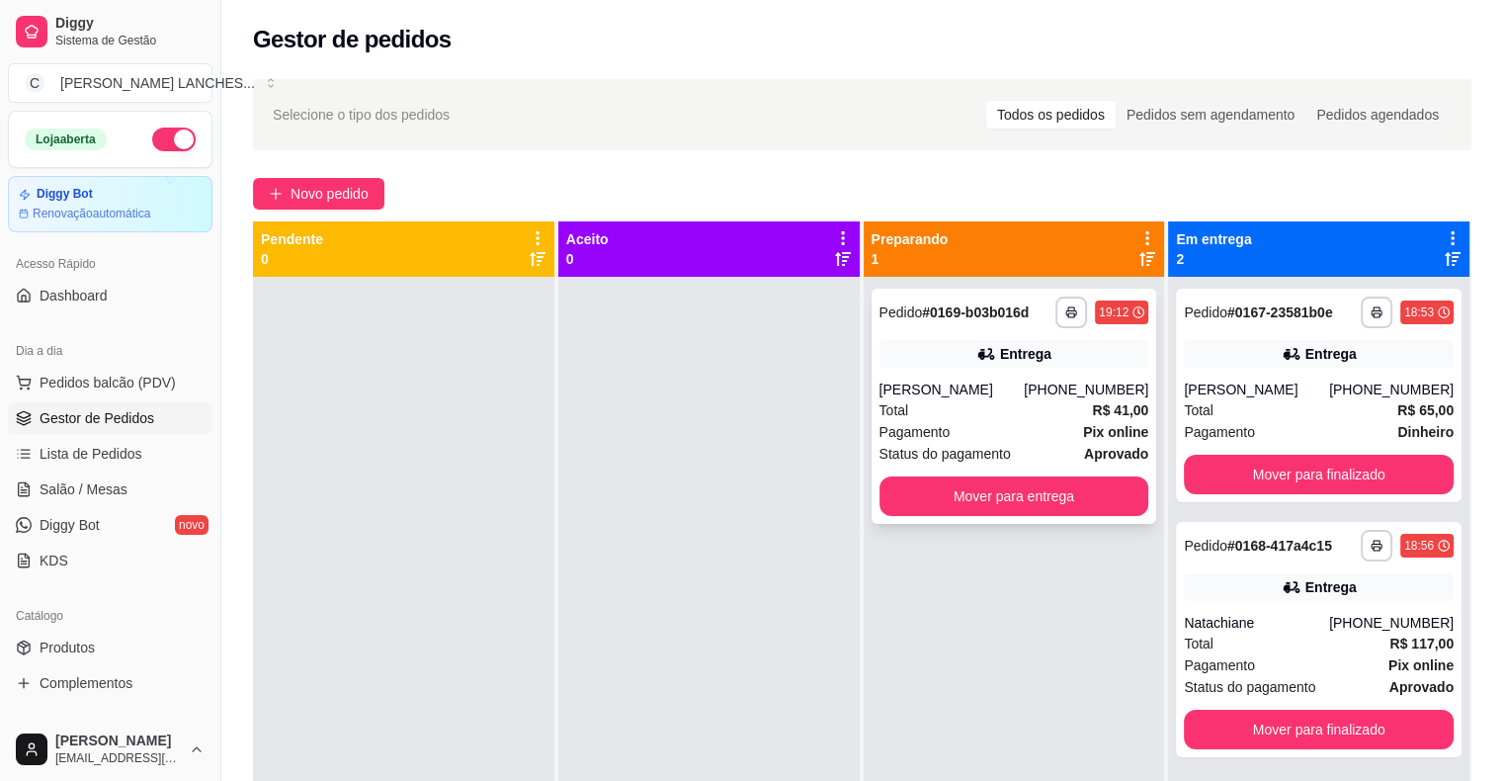
click at [945, 433] on div "Pagamento Pix online" at bounding box center [1015, 432] width 270 height 22
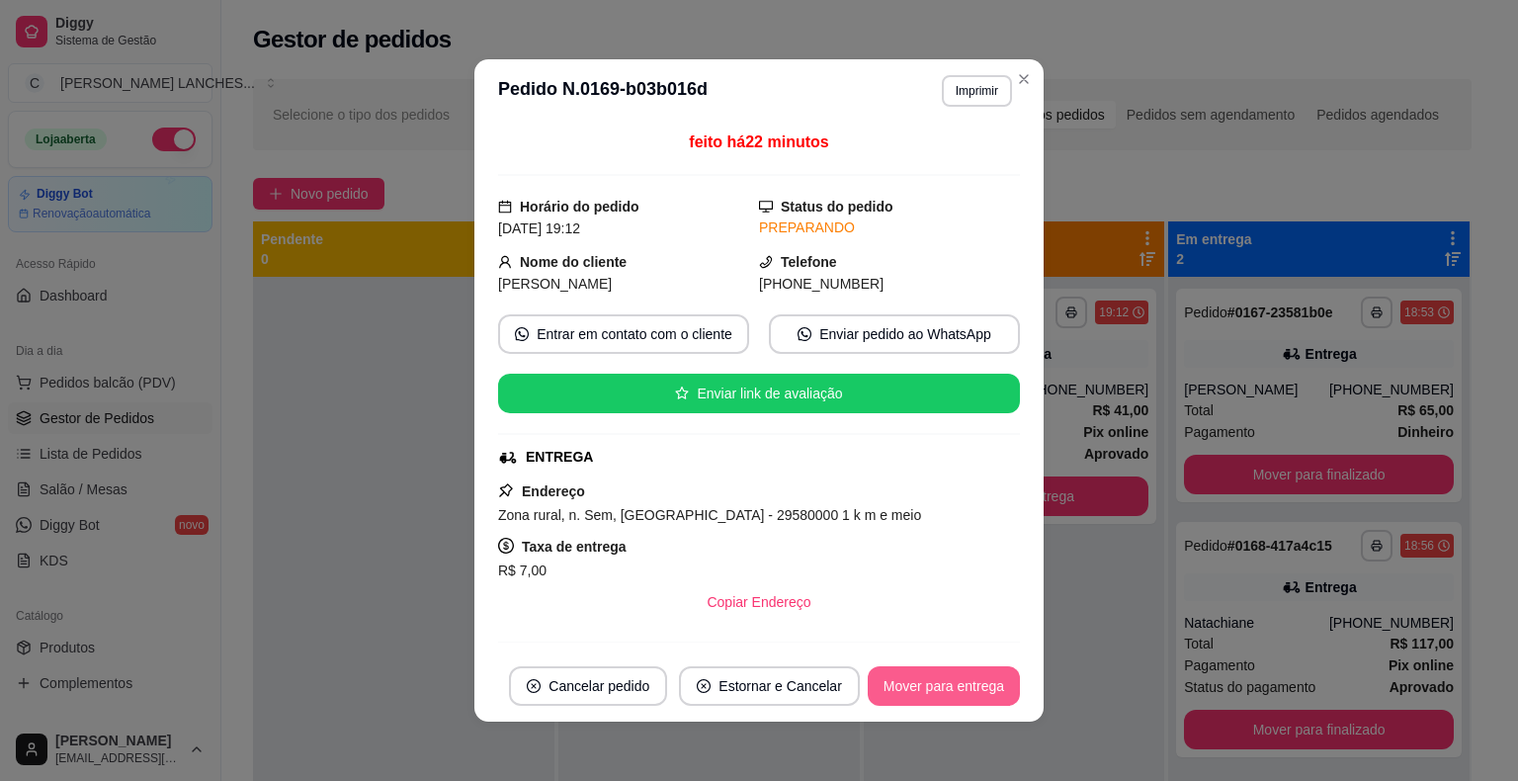
click at [931, 688] on button "Mover para entrega" at bounding box center [944, 686] width 152 height 40
